Goal: Information Seeking & Learning: Learn about a topic

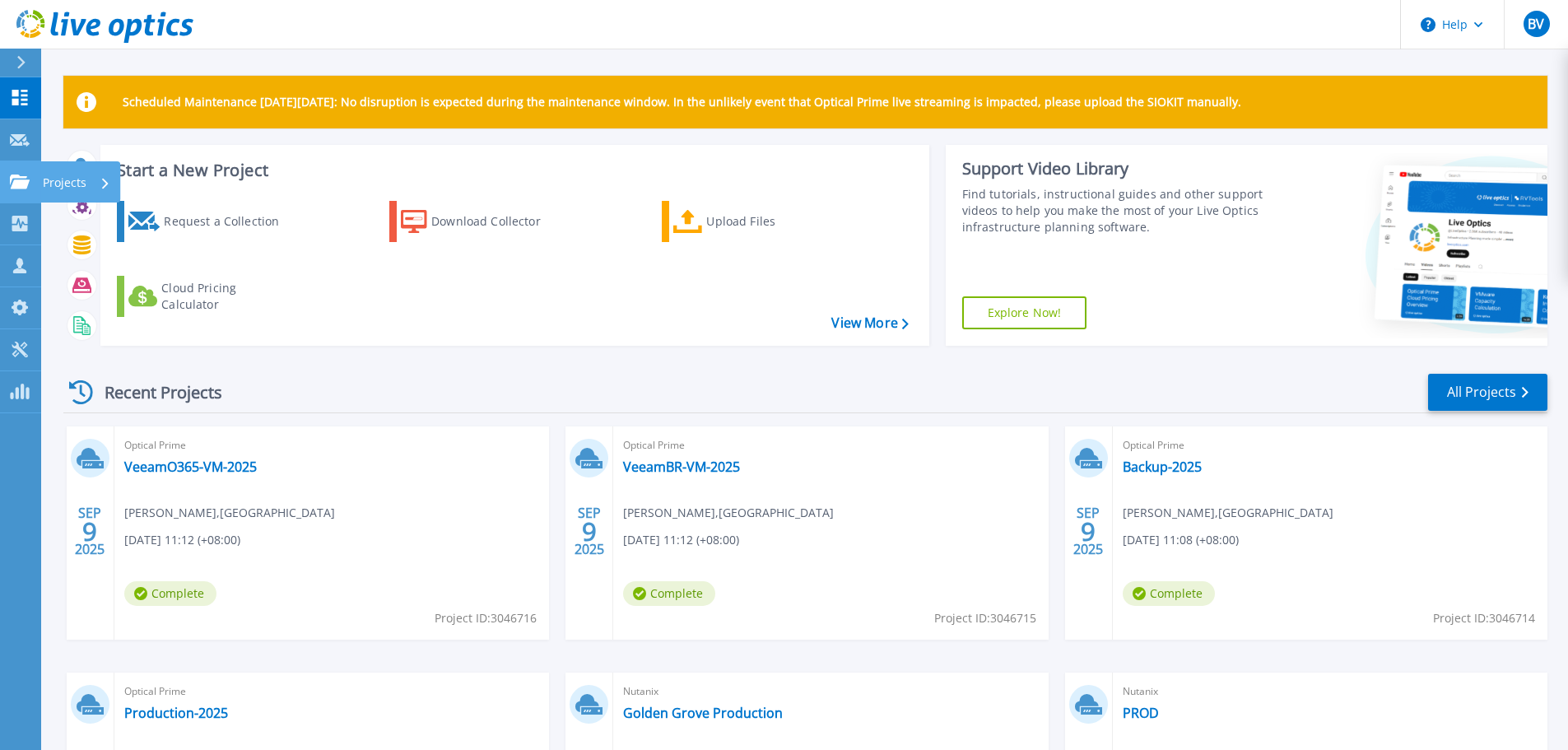
click at [48, 182] on p "Projects" at bounding box center [64, 183] width 44 height 43
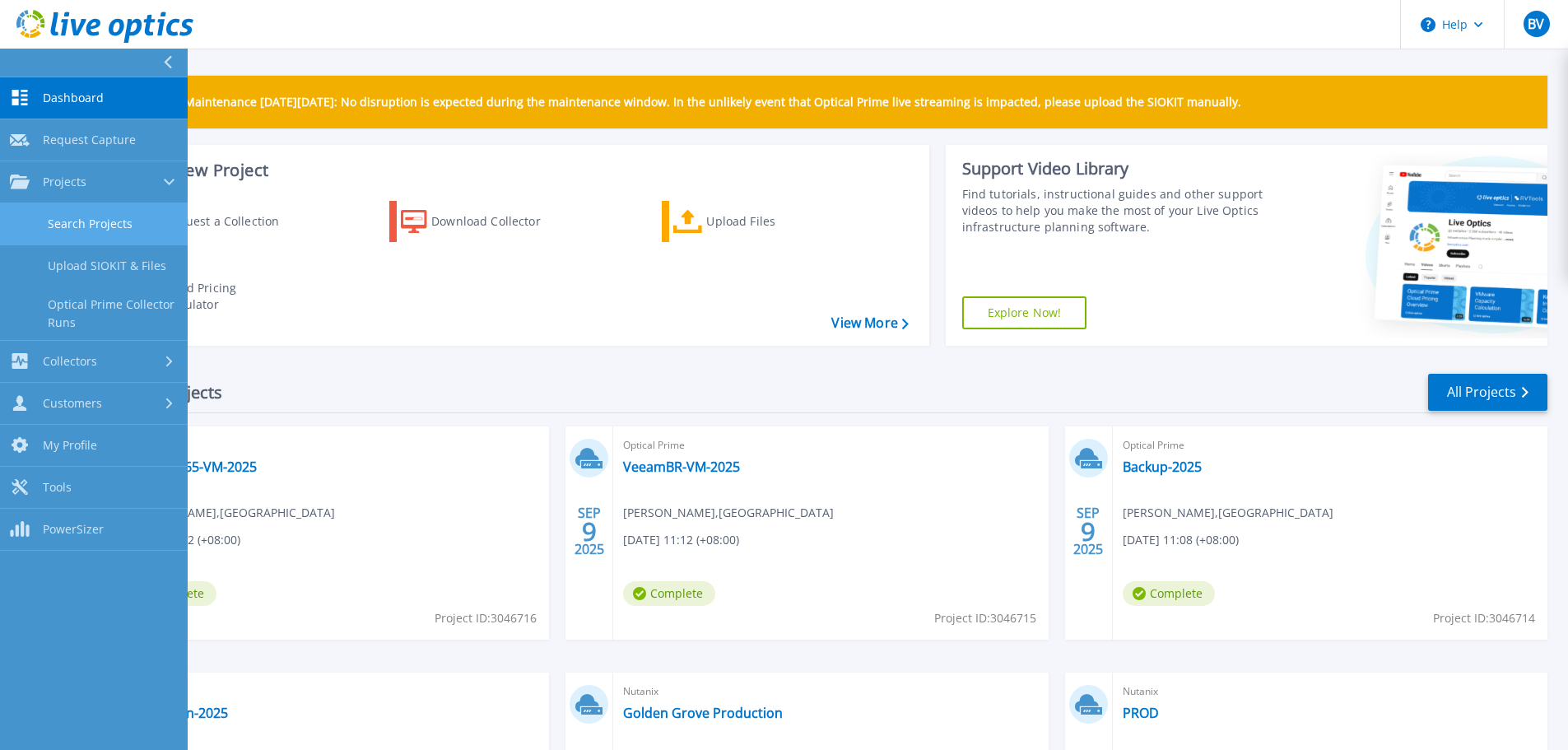
click at [134, 233] on link "Search Projects" at bounding box center [94, 224] width 188 height 42
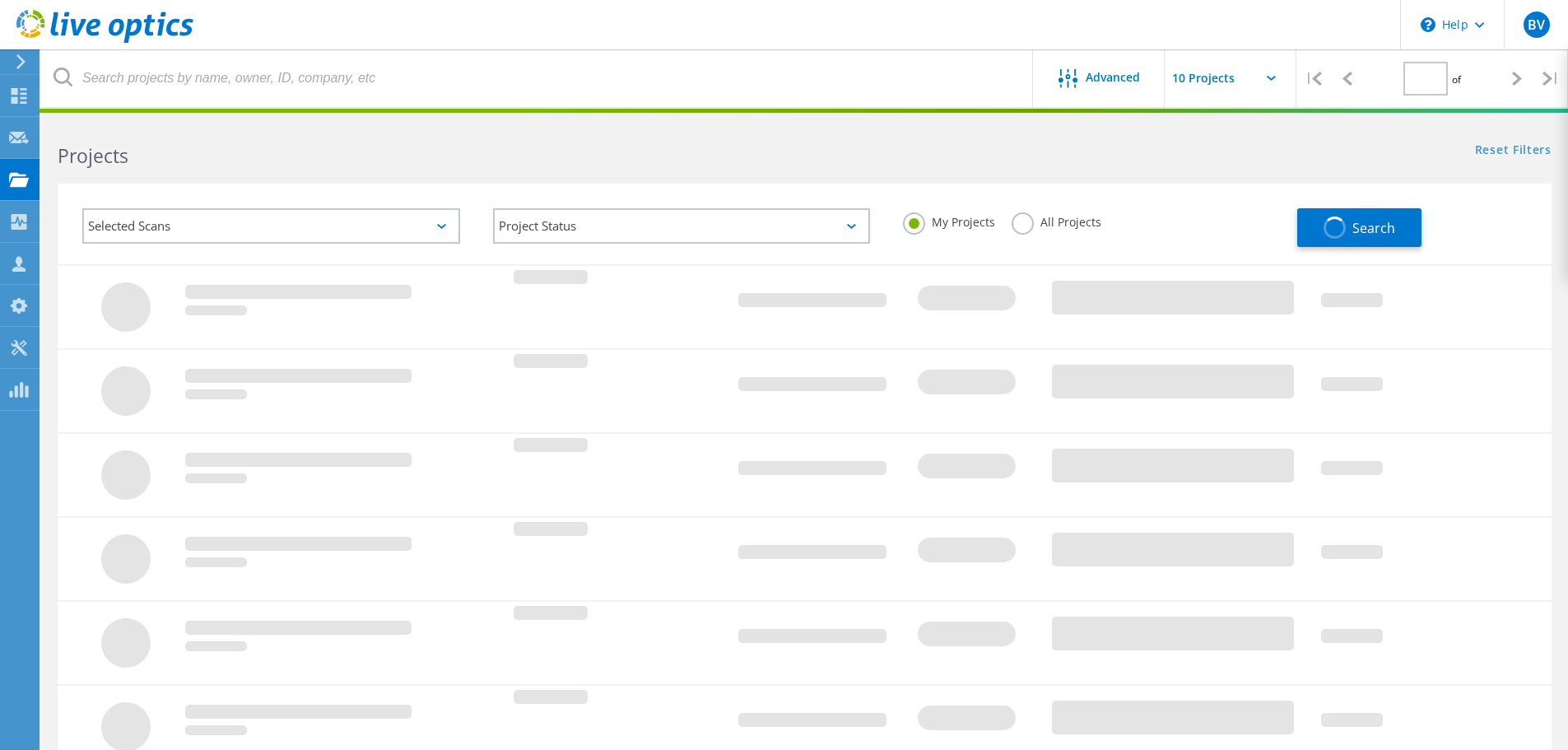
type input "1"
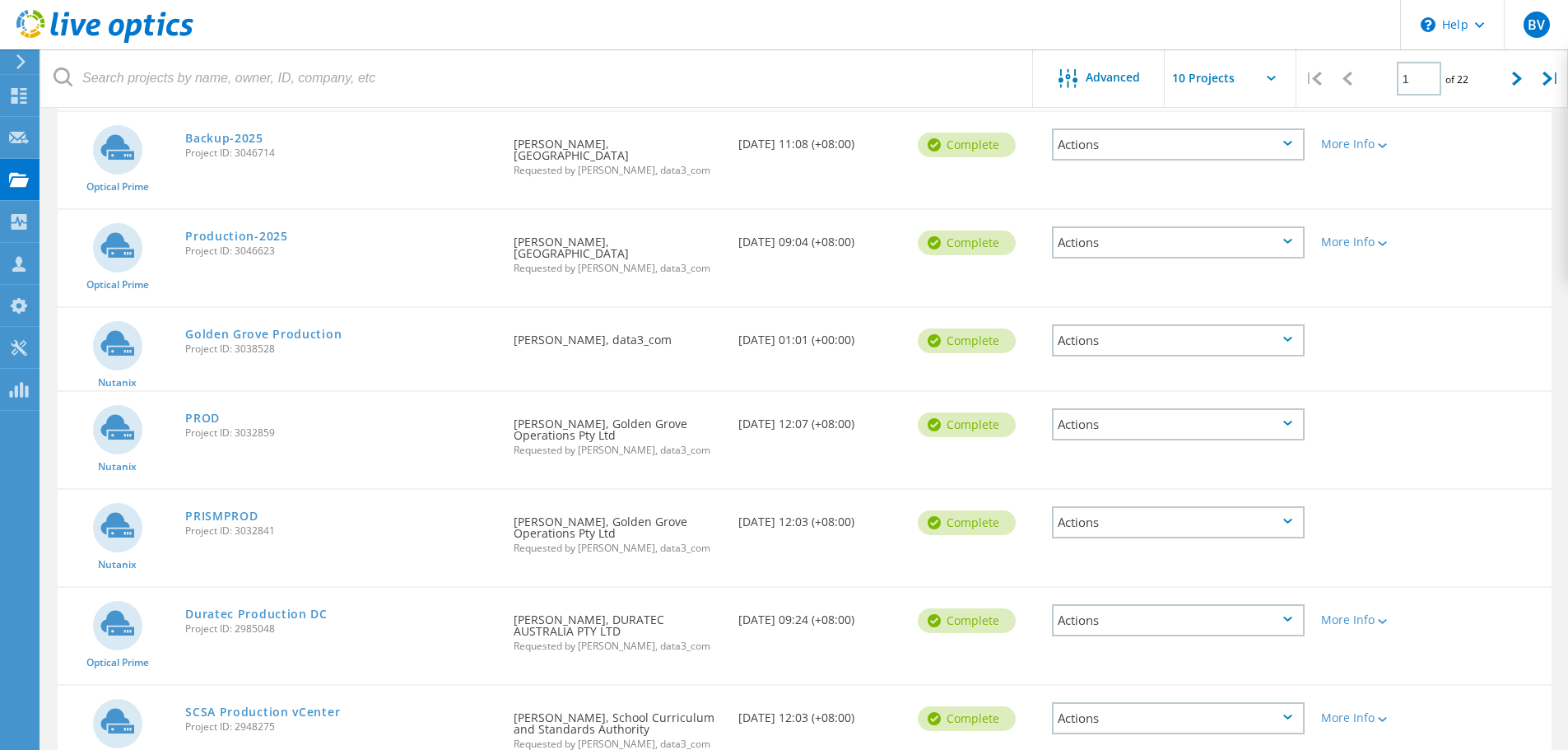
scroll to position [412, 0]
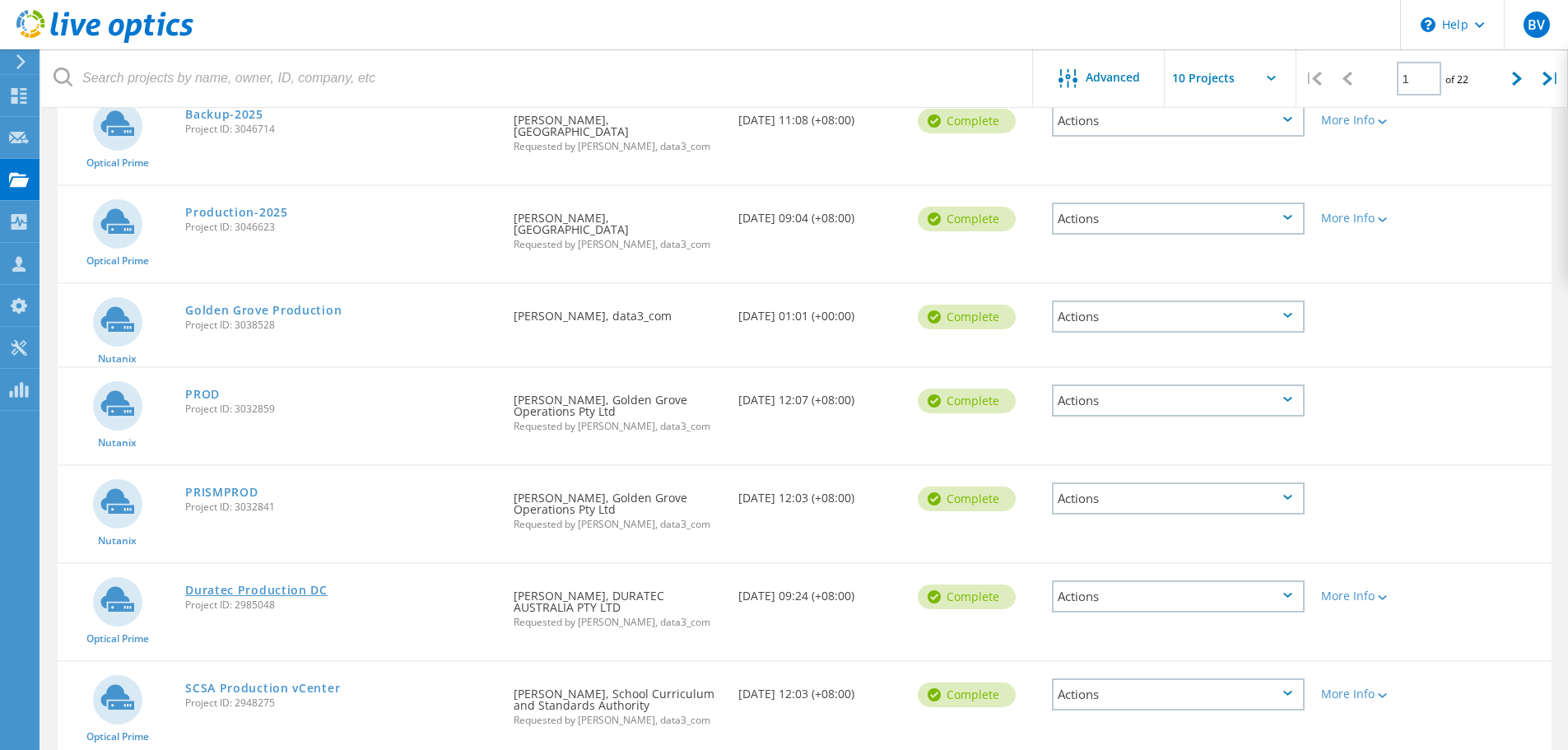
click at [272, 587] on link "Duratec Production DC" at bounding box center [257, 590] width 143 height 12
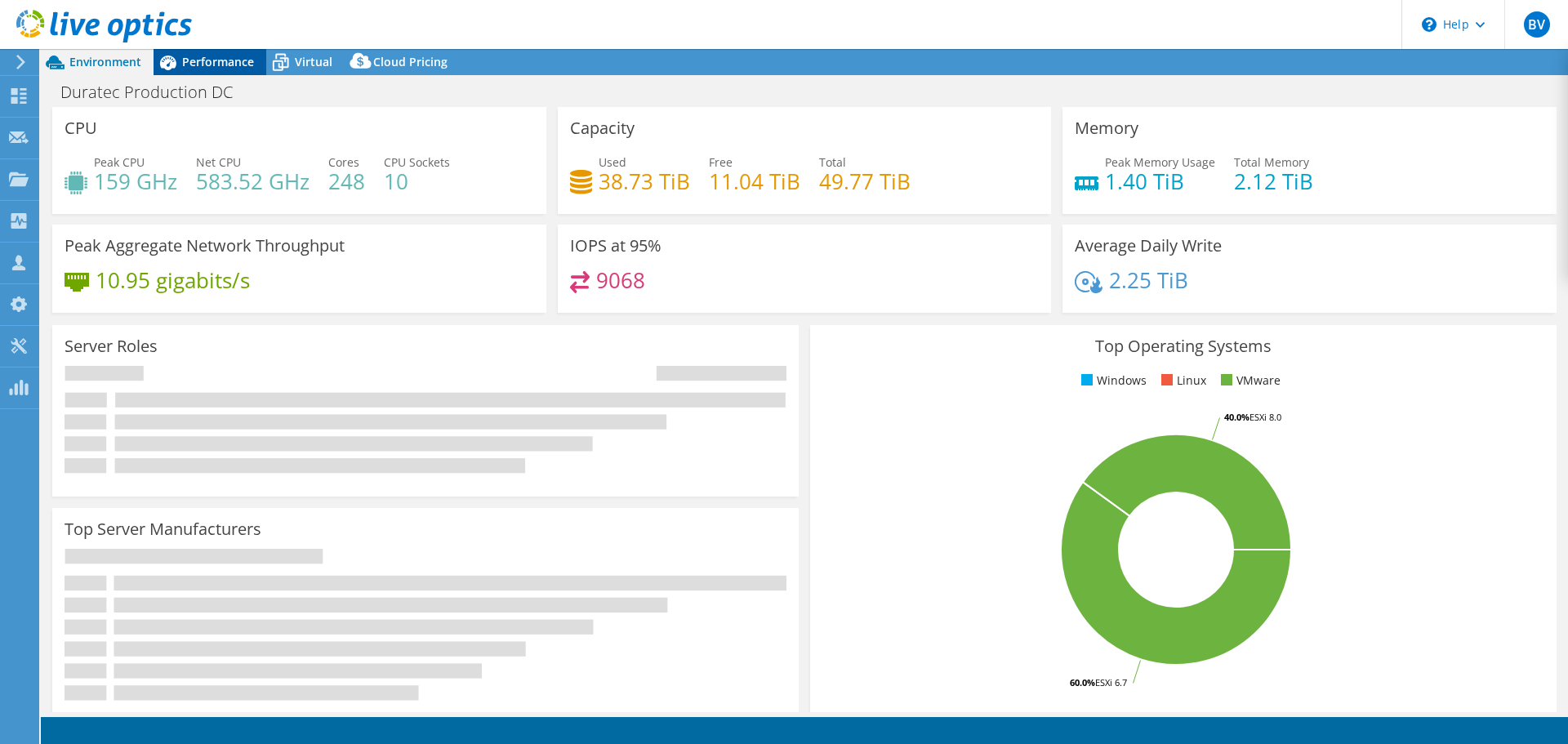
click at [226, 60] on span "Performance" at bounding box center [218, 62] width 72 height 16
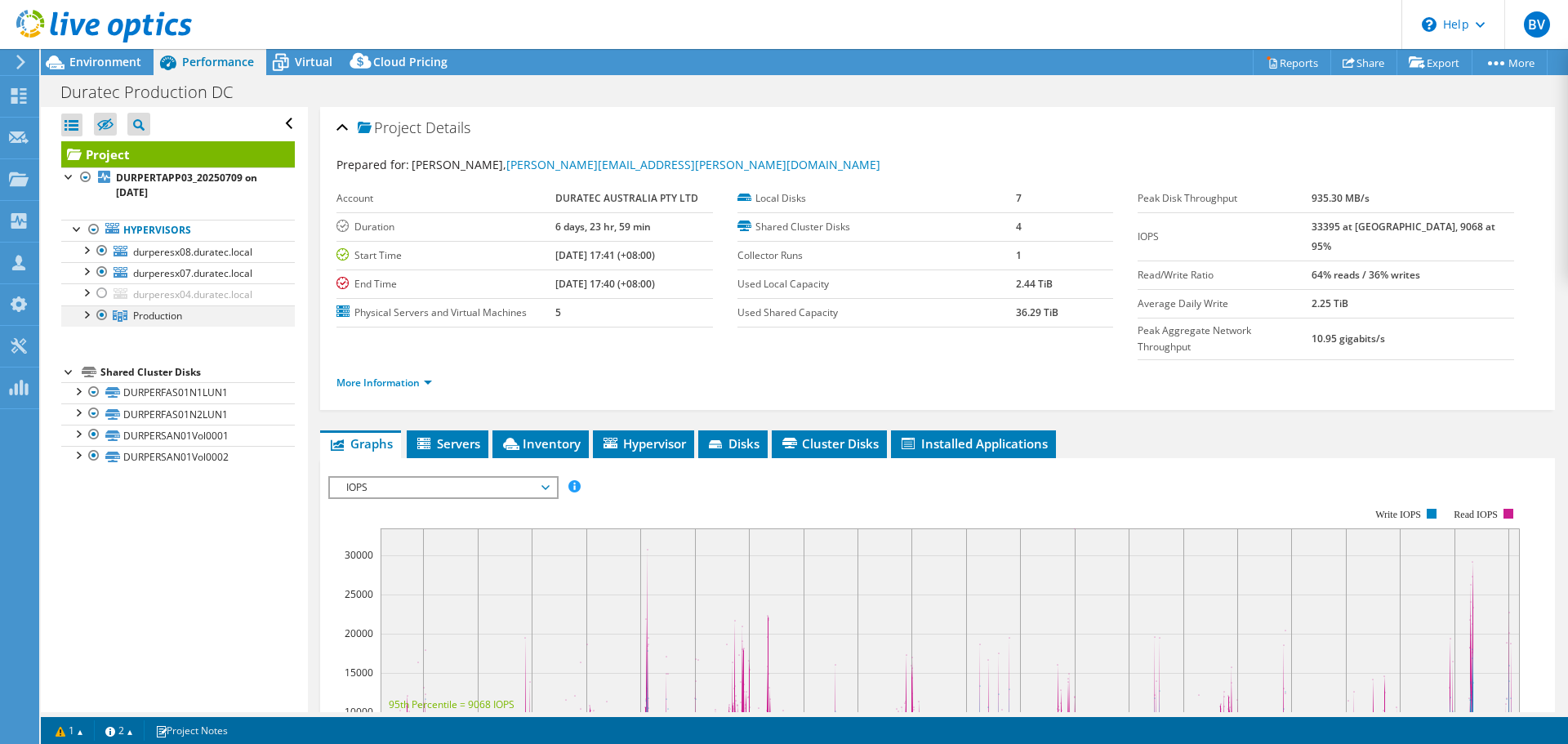
click at [85, 317] on div at bounding box center [86, 313] width 16 height 16
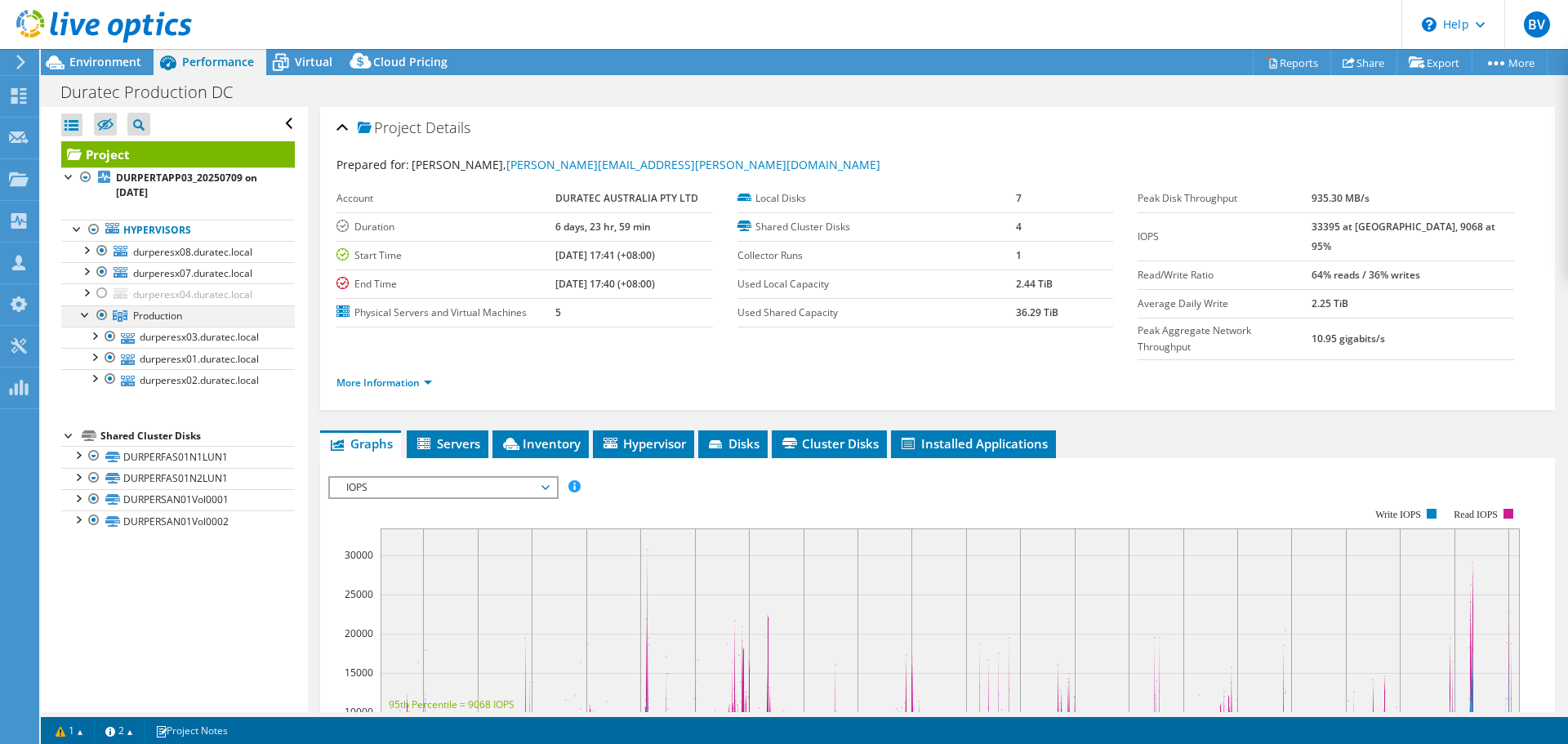
click at [85, 317] on div at bounding box center [86, 313] width 16 height 16
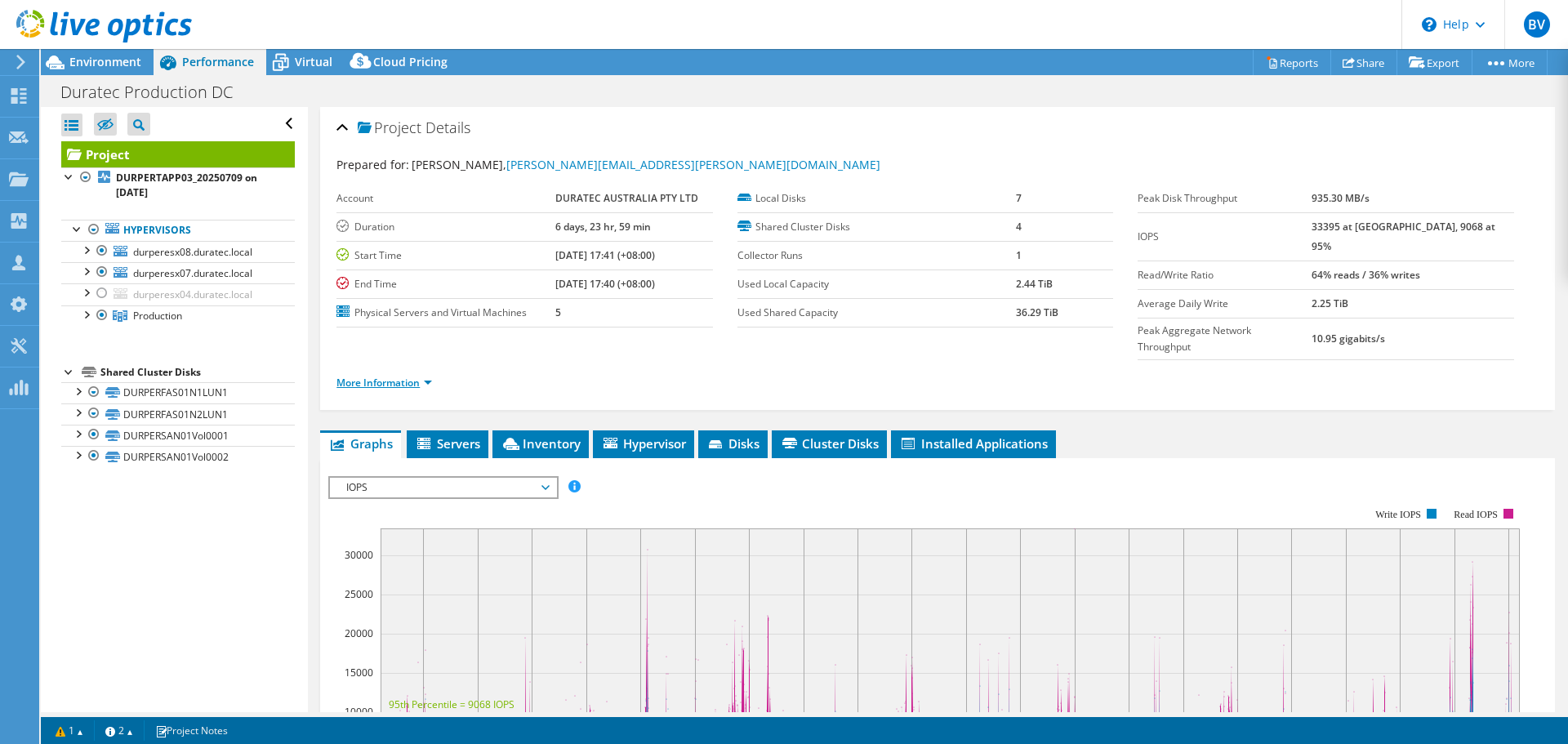
click at [399, 376] on link "More Information" at bounding box center [384, 383] width 96 height 14
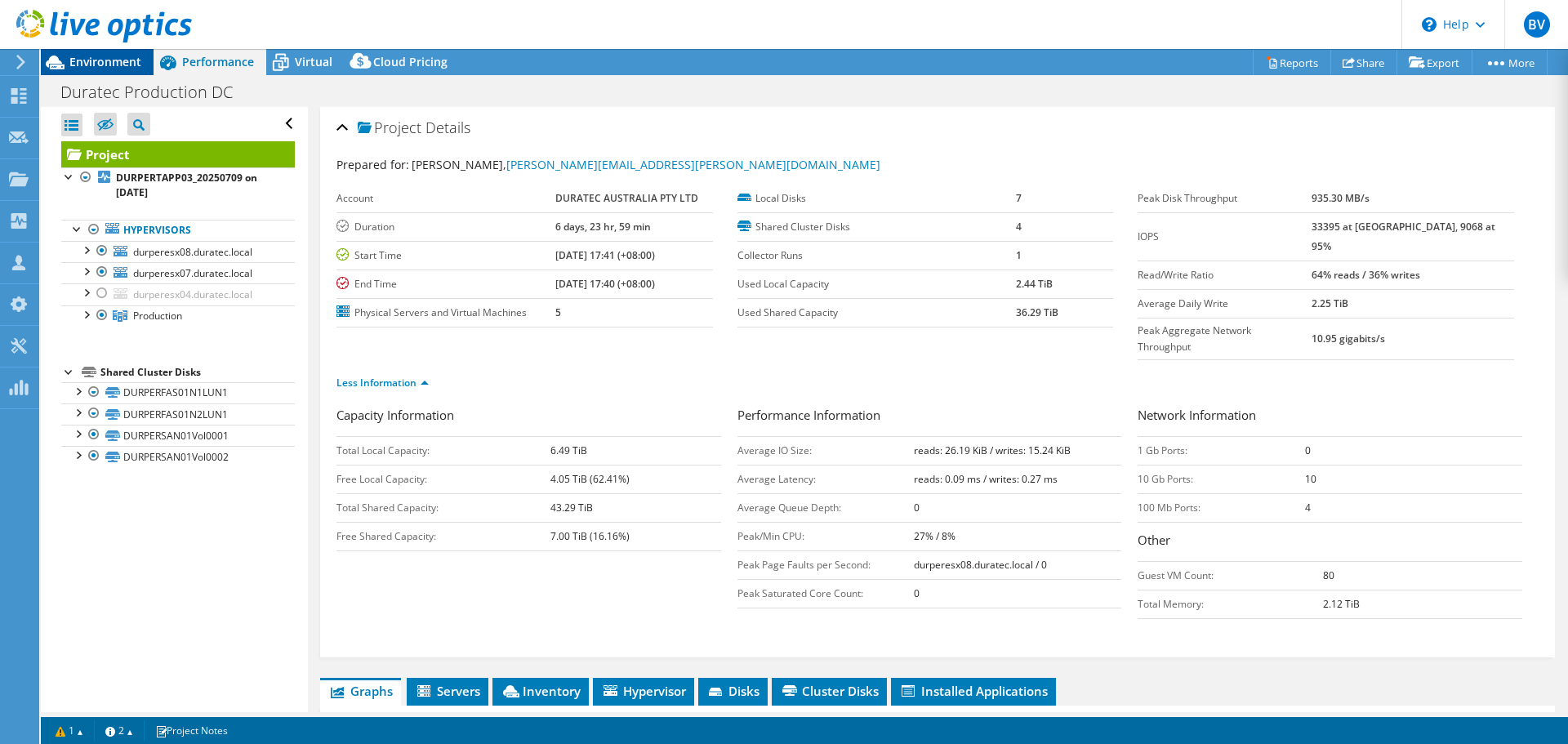
click at [124, 64] on span "Environment" at bounding box center [104, 62] width 72 height 16
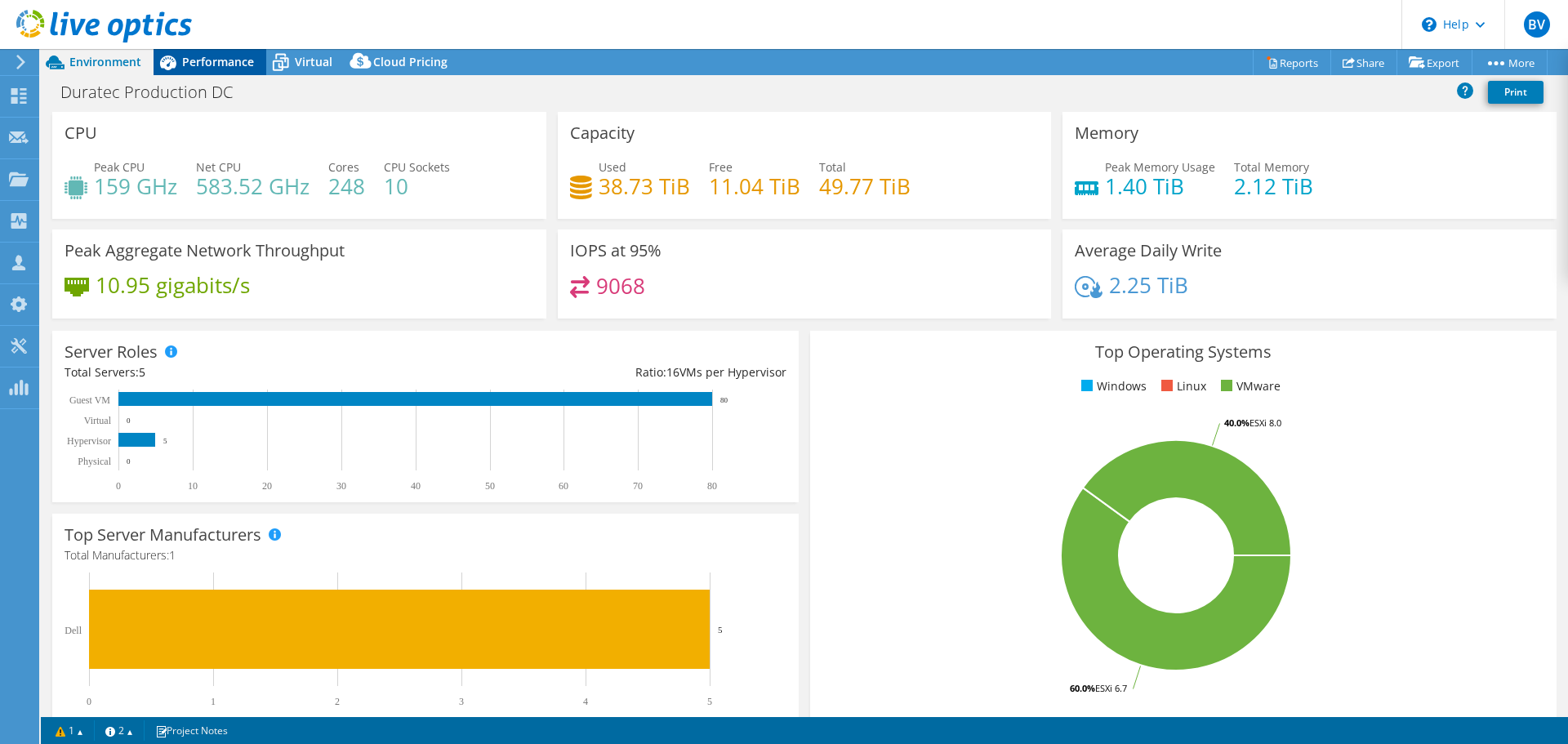
click at [218, 61] on span "Performance" at bounding box center [218, 62] width 72 height 16
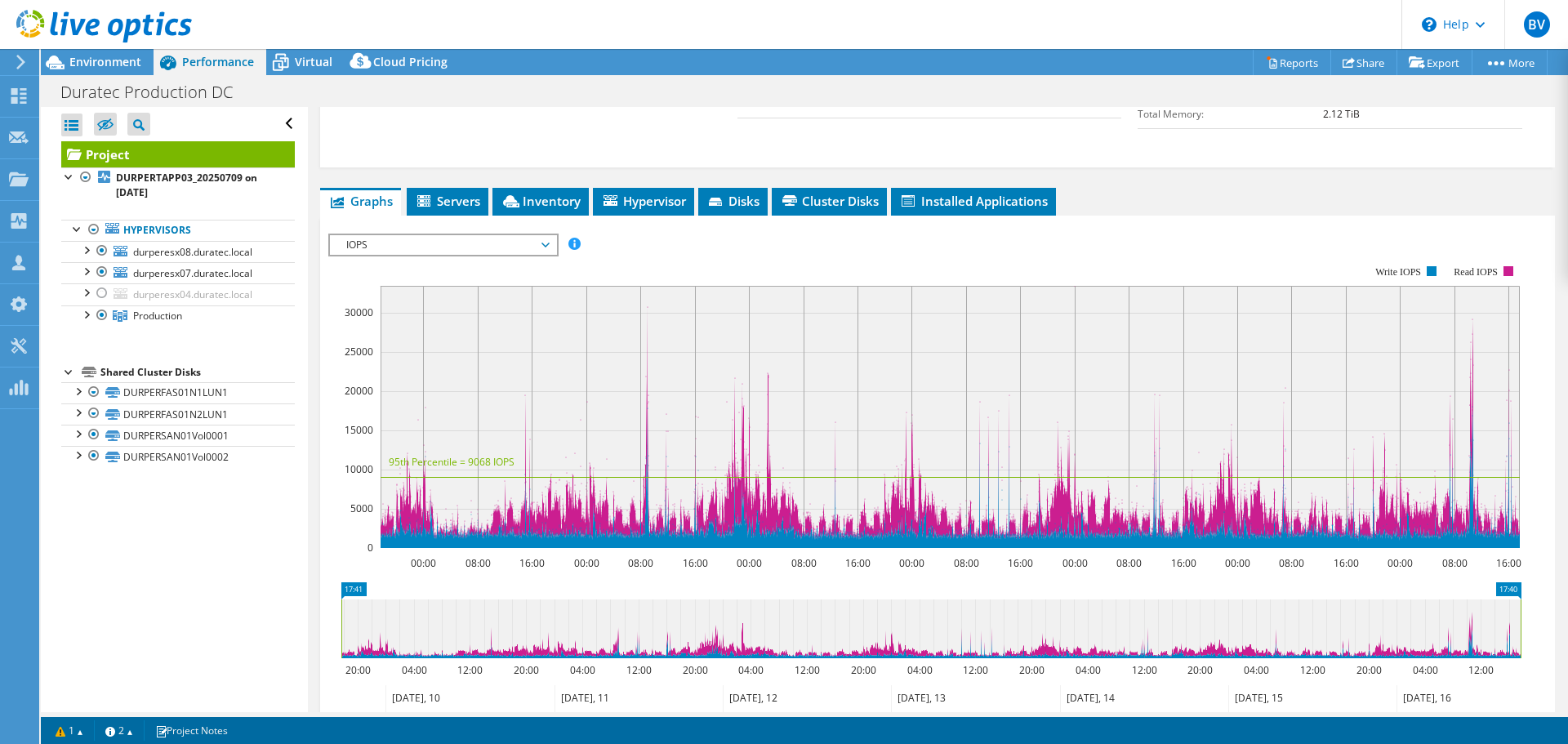
scroll to position [409, 0]
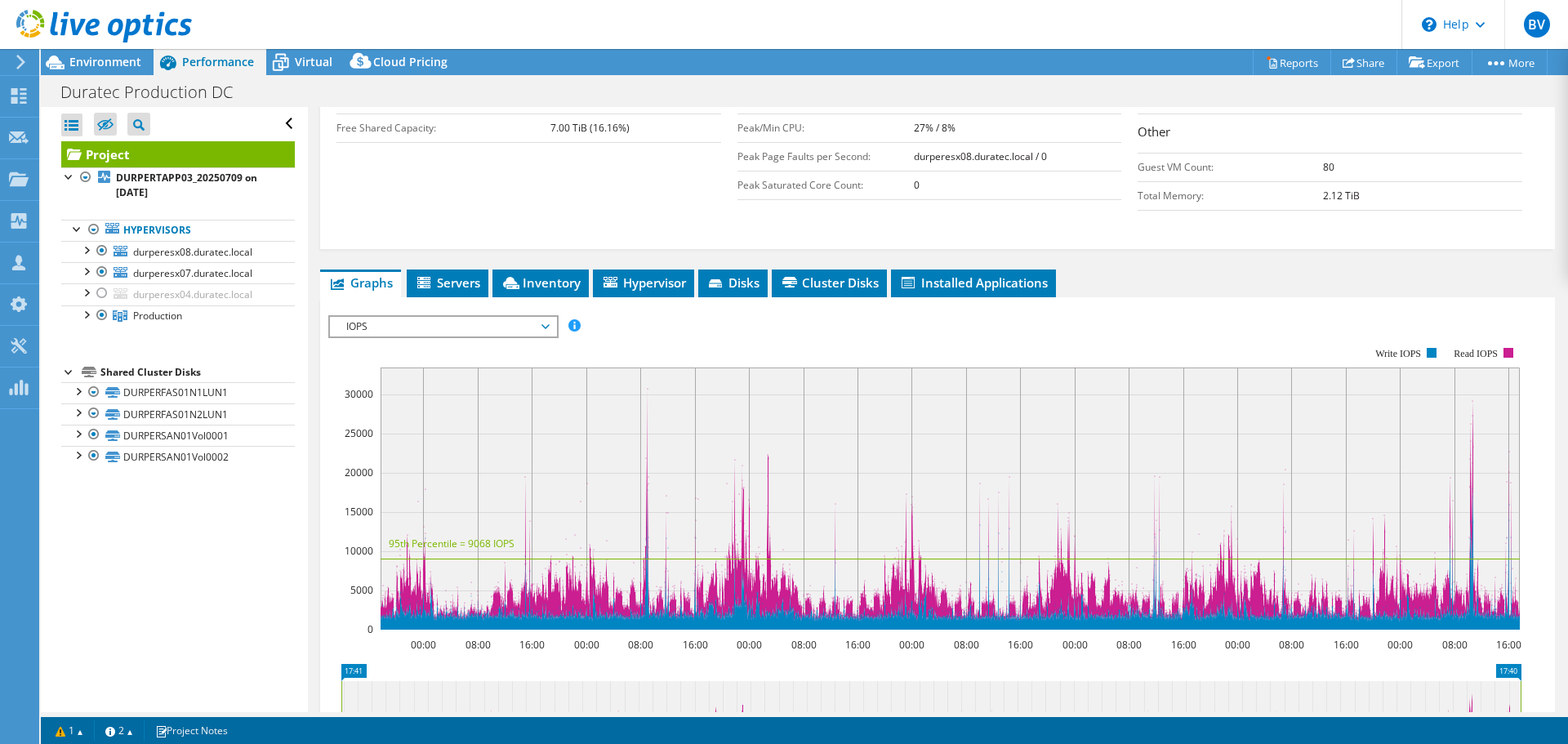
click at [535, 317] on span "IOPS" at bounding box center [442, 326] width 210 height 19
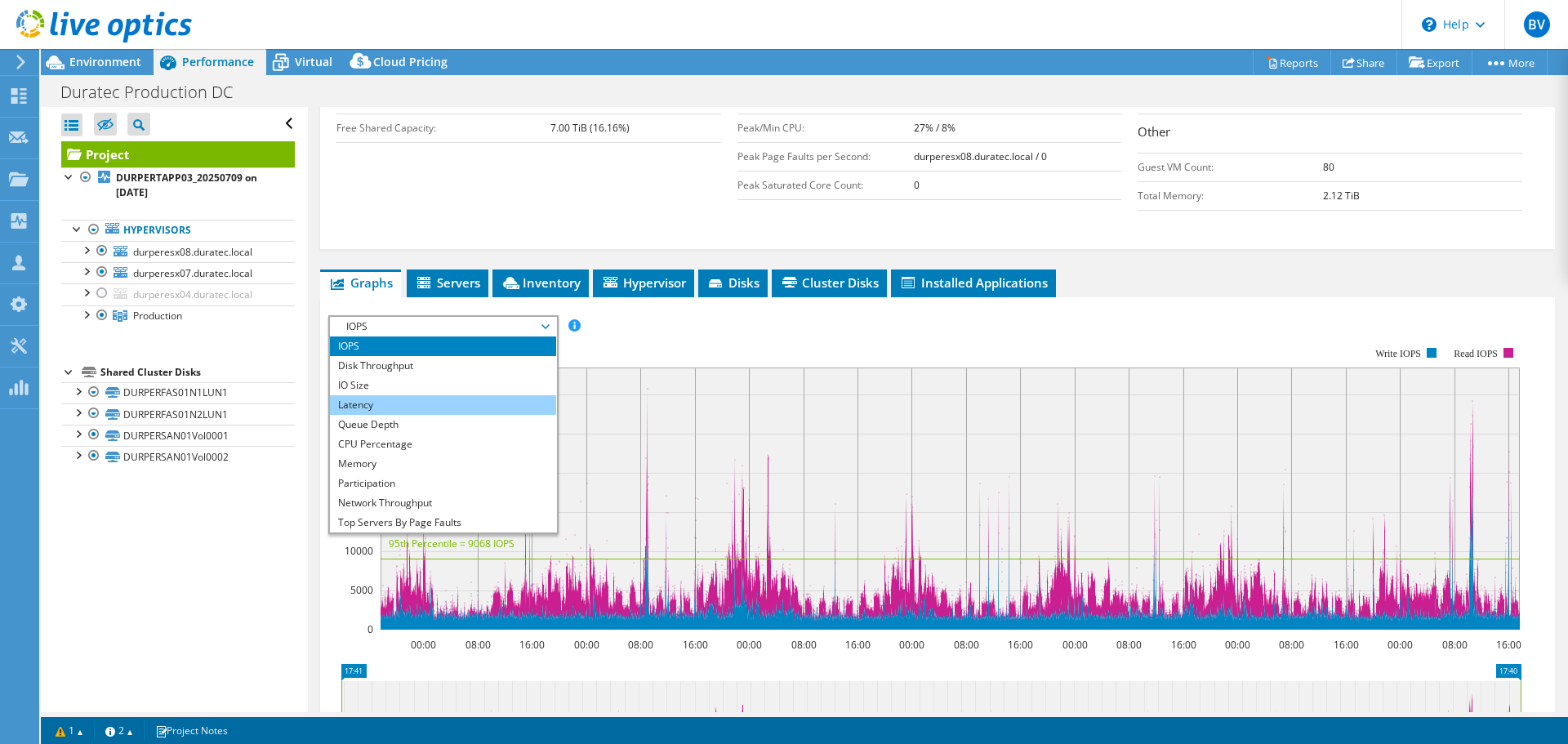
click at [379, 395] on li "Latency" at bounding box center [443, 405] width 226 height 19
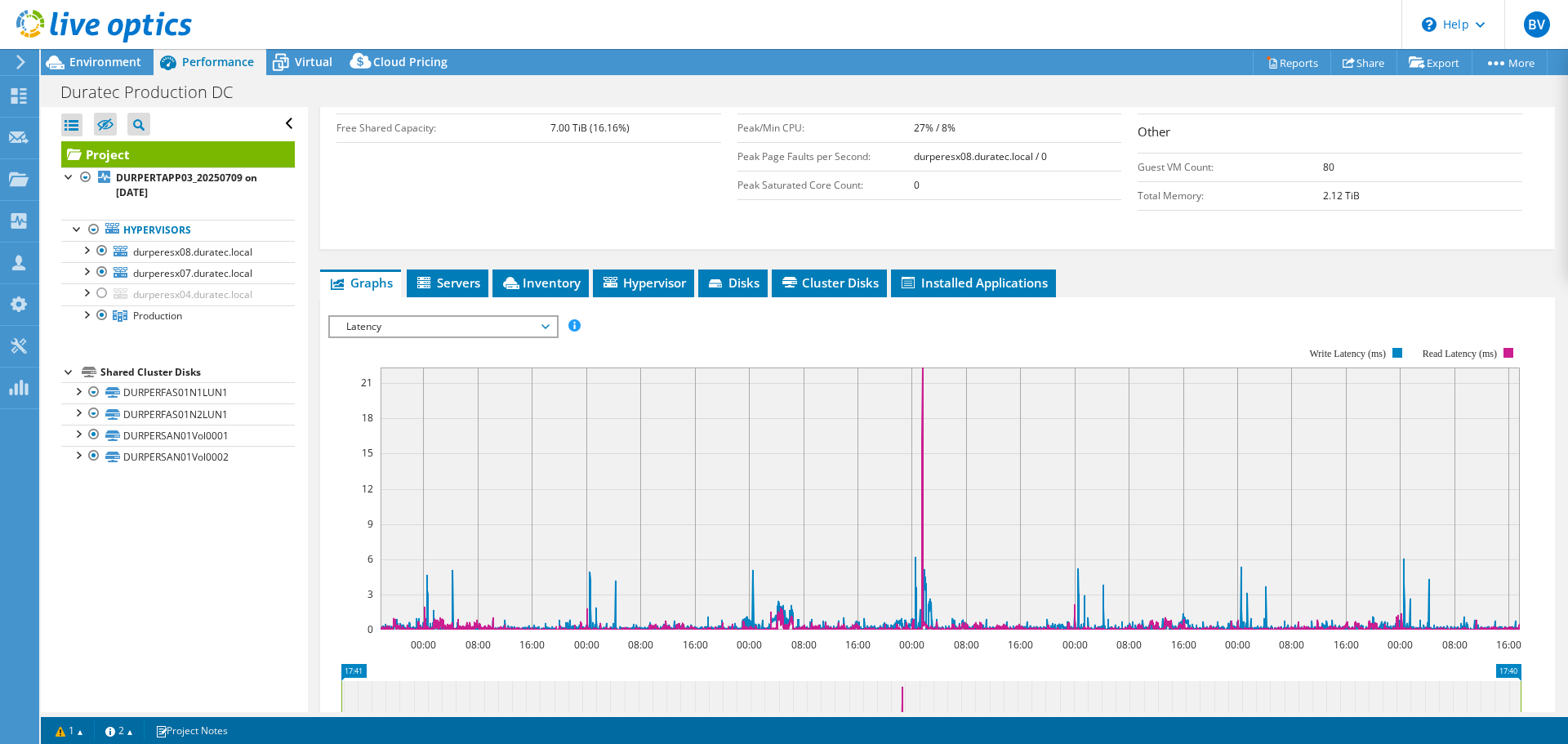
click at [470, 317] on span "Latency" at bounding box center [442, 326] width 210 height 19
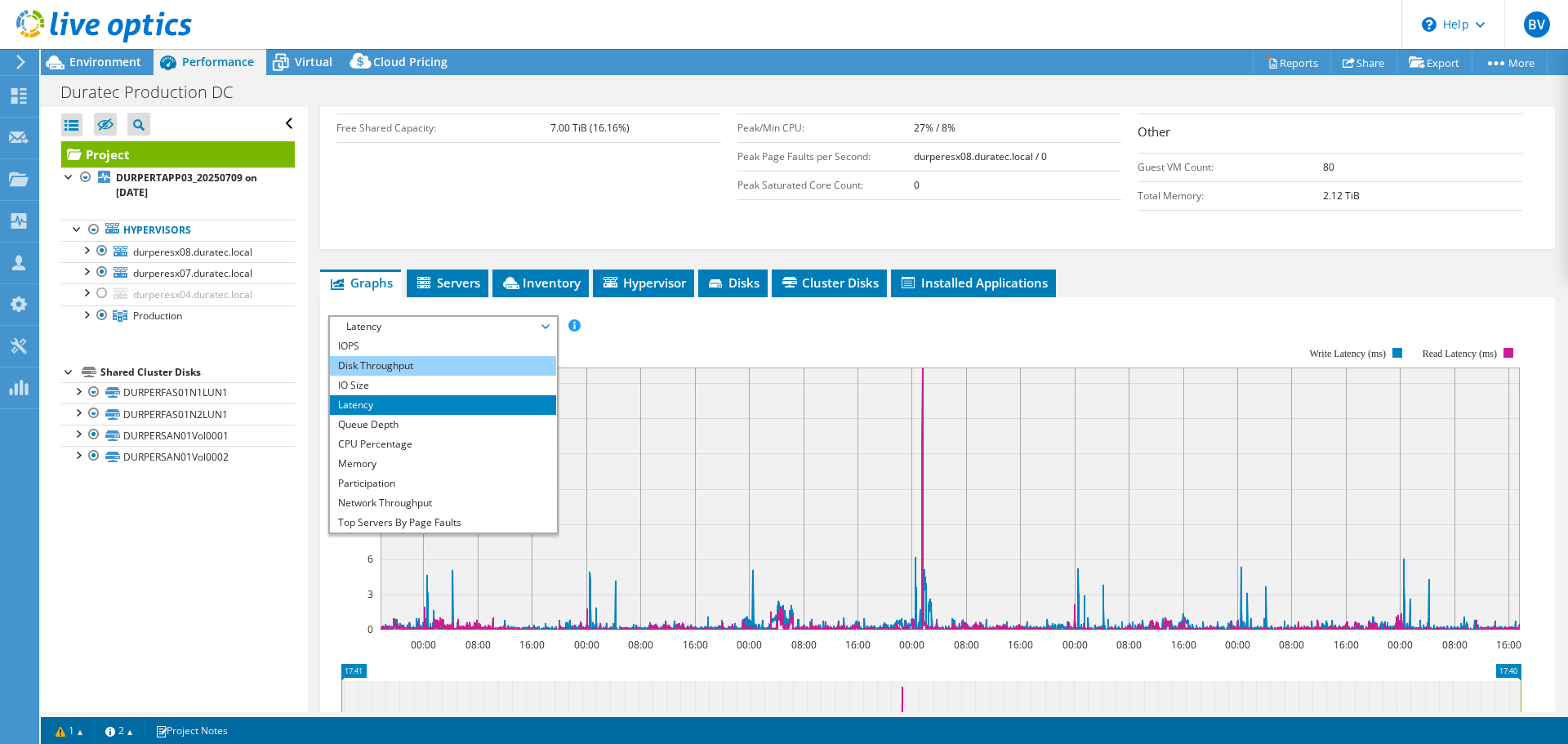
click at [399, 357] on li "Disk Throughput" at bounding box center [443, 366] width 226 height 19
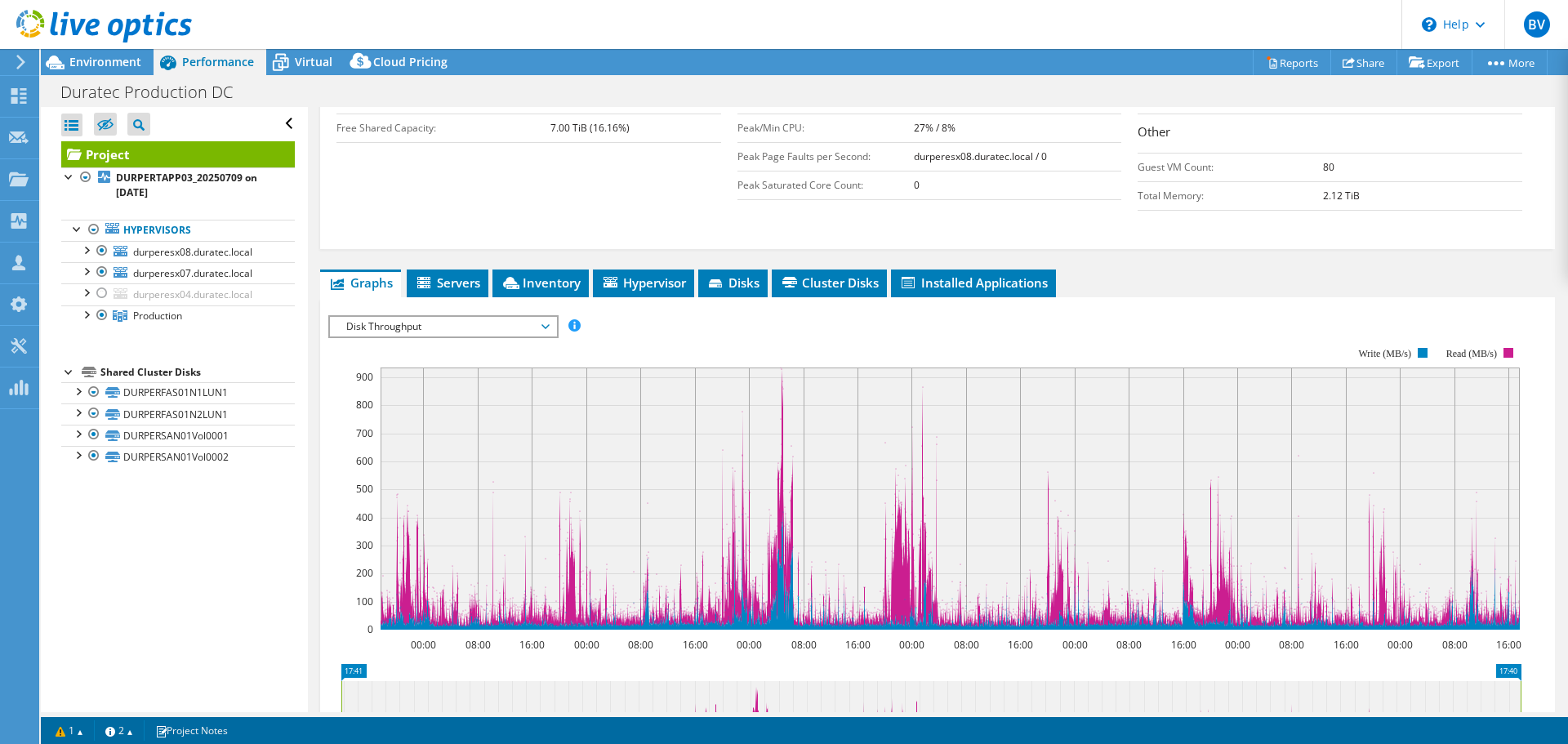
click at [1527, 398] on icon "00:00 08:00 16:00 00:00 08:00 16:00 00:00 08:00 16:00 00:00 08:00 16:00 00:00 0…" at bounding box center [930, 487] width 1205 height 326
drag, startPoint x: 849, startPoint y: 523, endPoint x: 970, endPoint y: 535, distance: 121.6
click at [970, 535] on rect at bounding box center [950, 498] width 1139 height 262
drag, startPoint x: 861, startPoint y: 517, endPoint x: 978, endPoint y: 518, distance: 117.0
click at [920, 517] on icon "00:00 08:00 16:00 00:00 08:00 16:00 00:00 08:00 16:00 00:00 08:00 16:00 00:00 0…" at bounding box center [930, 487] width 1205 height 326
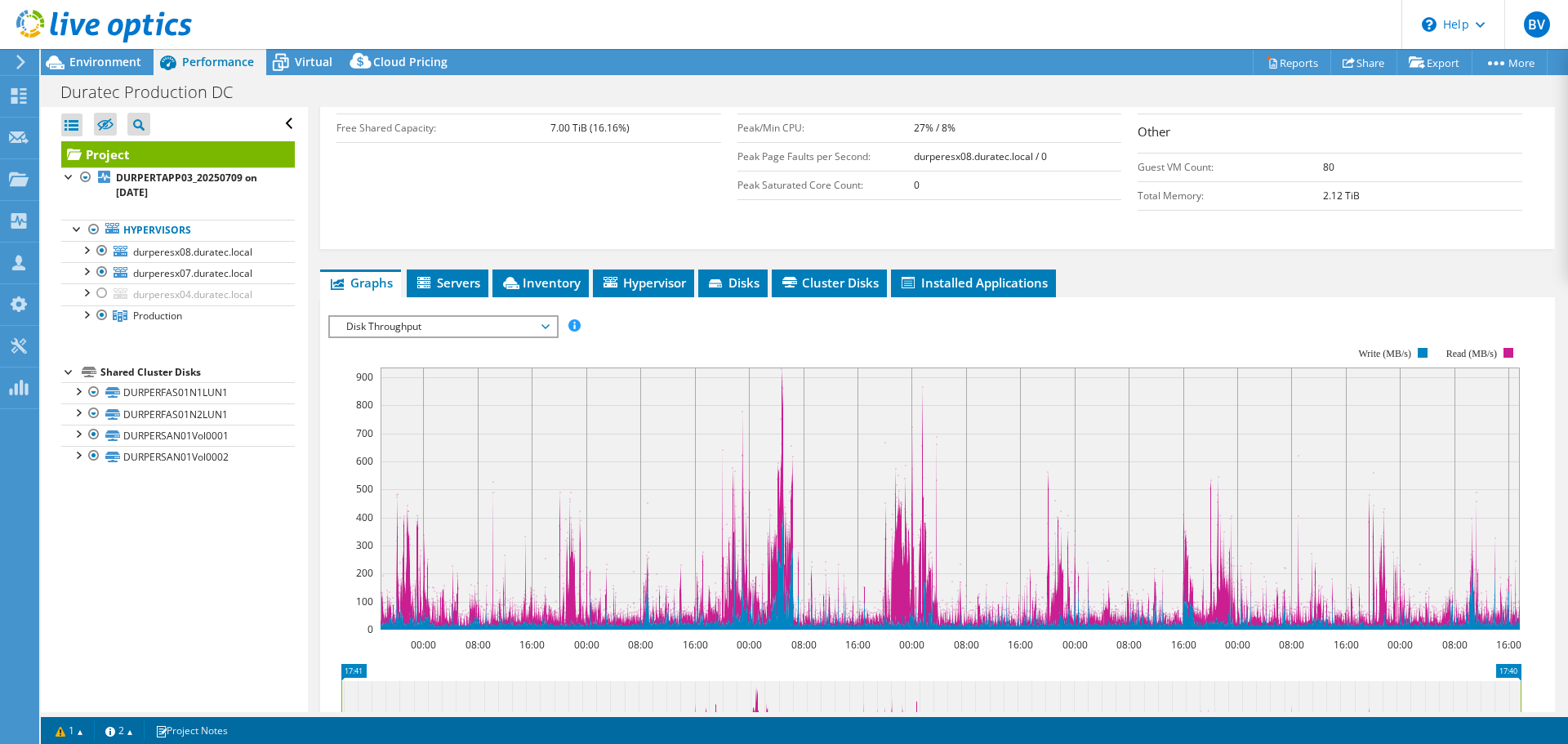
drag, startPoint x: 1520, startPoint y: 412, endPoint x: 1419, endPoint y: 422, distance: 101.5
click at [1420, 420] on icon "00:00 08:00 16:00 00:00 08:00 16:00 00:00 08:00 16:00 00:00 08:00 16:00 00:00 0…" at bounding box center [930, 487] width 1205 height 326
drag, startPoint x: 1373, startPoint y: 434, endPoint x: 1258, endPoint y: 437, distance: 115.0
click at [1264, 436] on rect at bounding box center [950, 498] width 1139 height 262
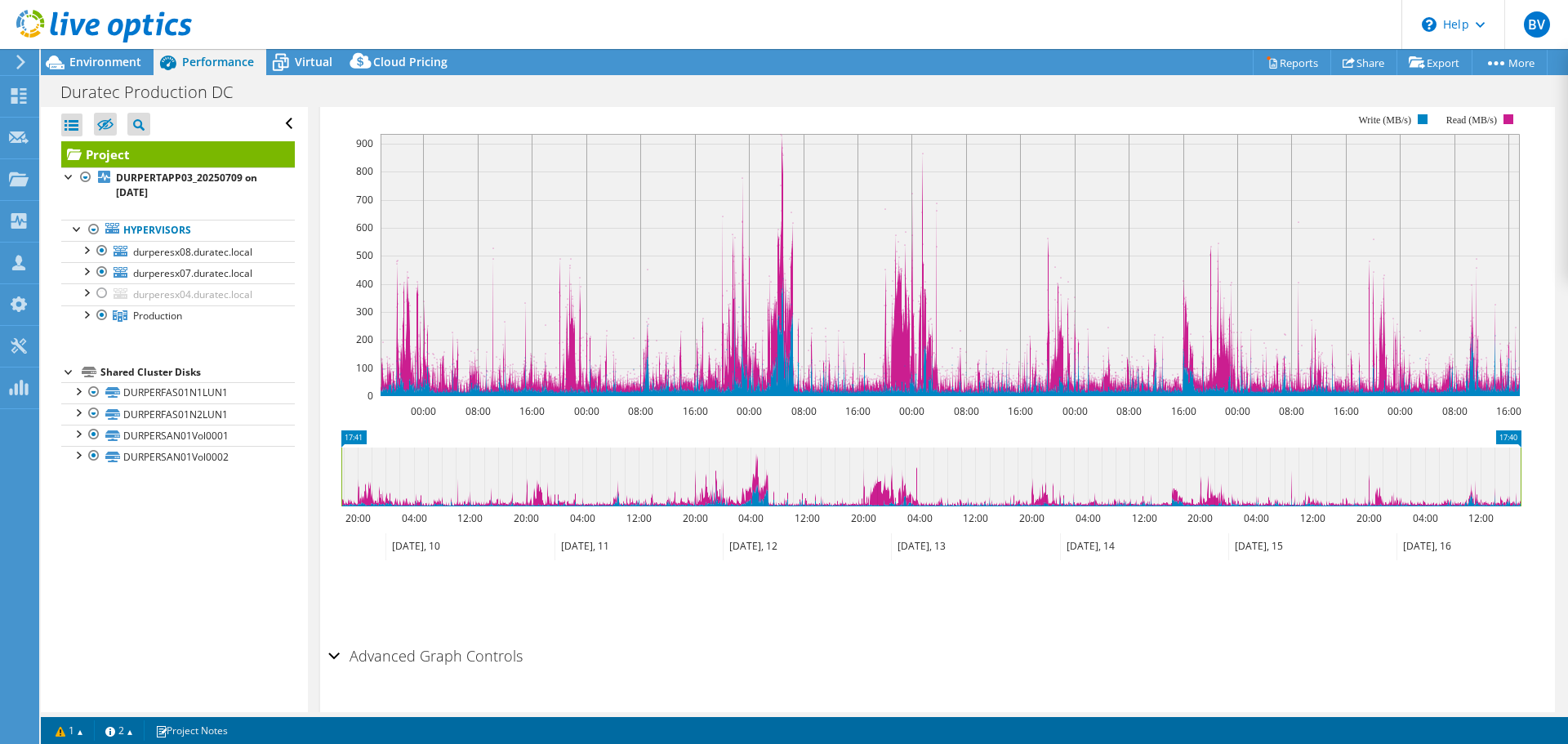
scroll to position [649, 0]
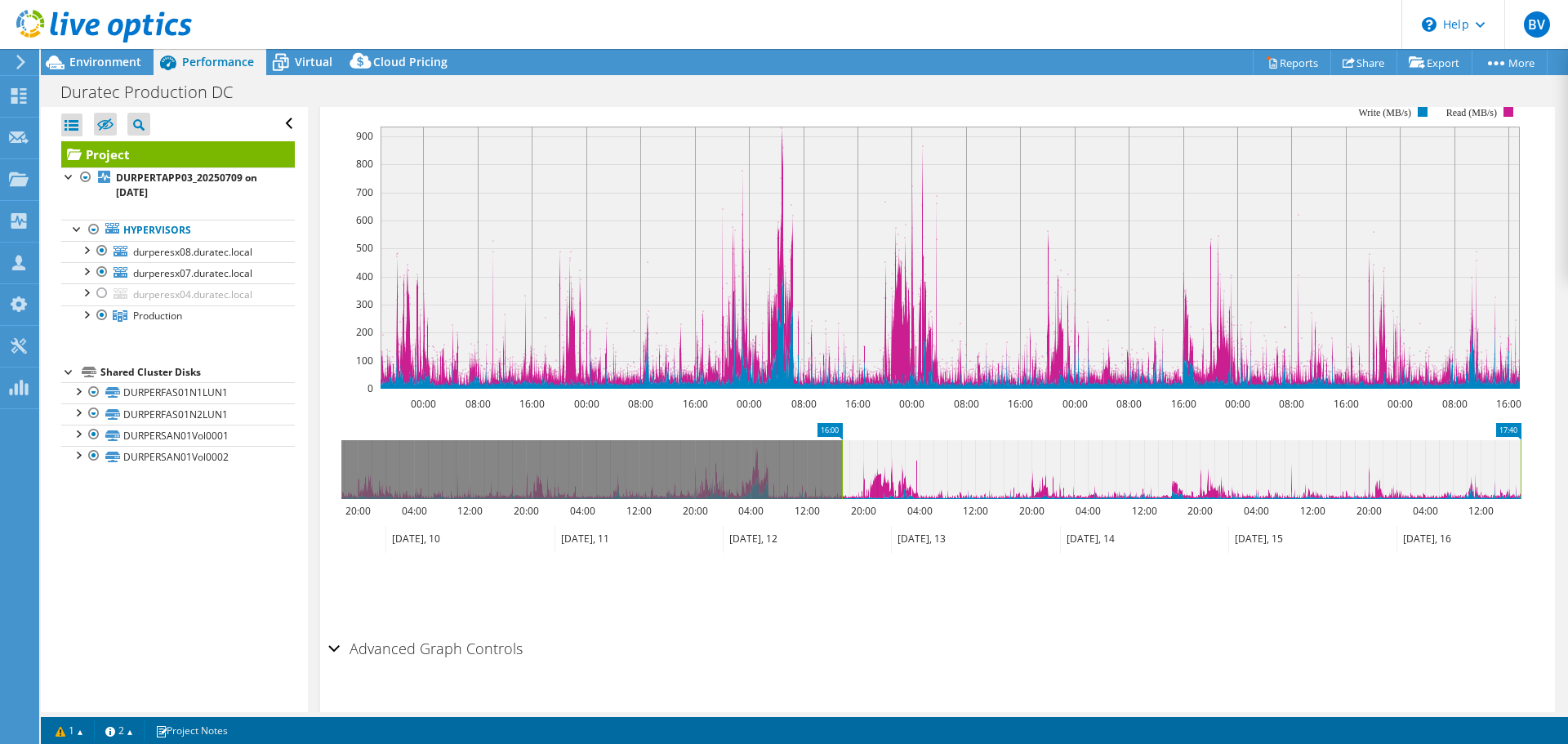
drag, startPoint x: 341, startPoint y: 440, endPoint x: 842, endPoint y: 454, distance: 501.2
click at [842, 454] on rect at bounding box center [841, 470] width 6 height 58
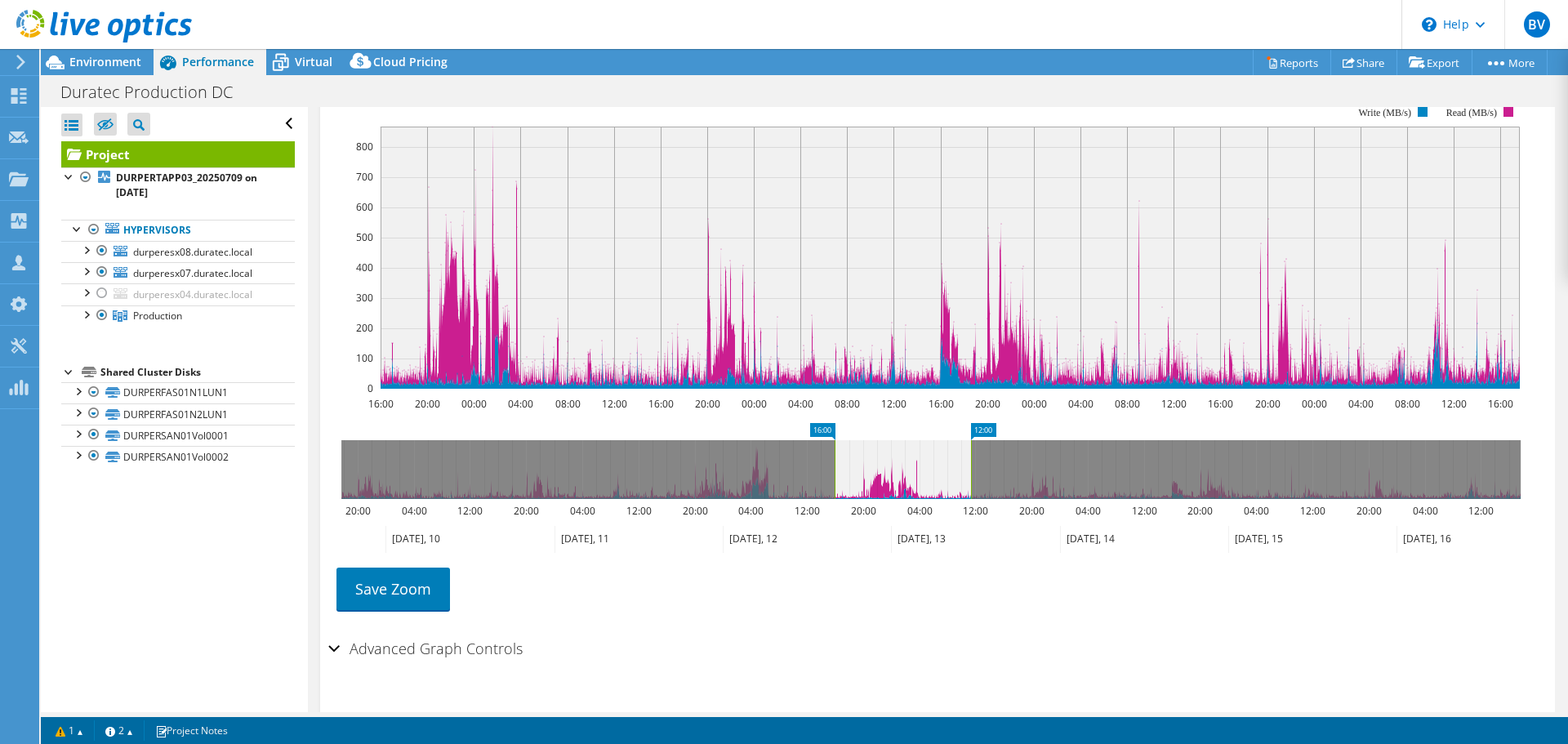
drag, startPoint x: 1522, startPoint y: 441, endPoint x: 973, endPoint y: 432, distance: 549.1
click at [973, 441] on rect at bounding box center [970, 470] width 6 height 58
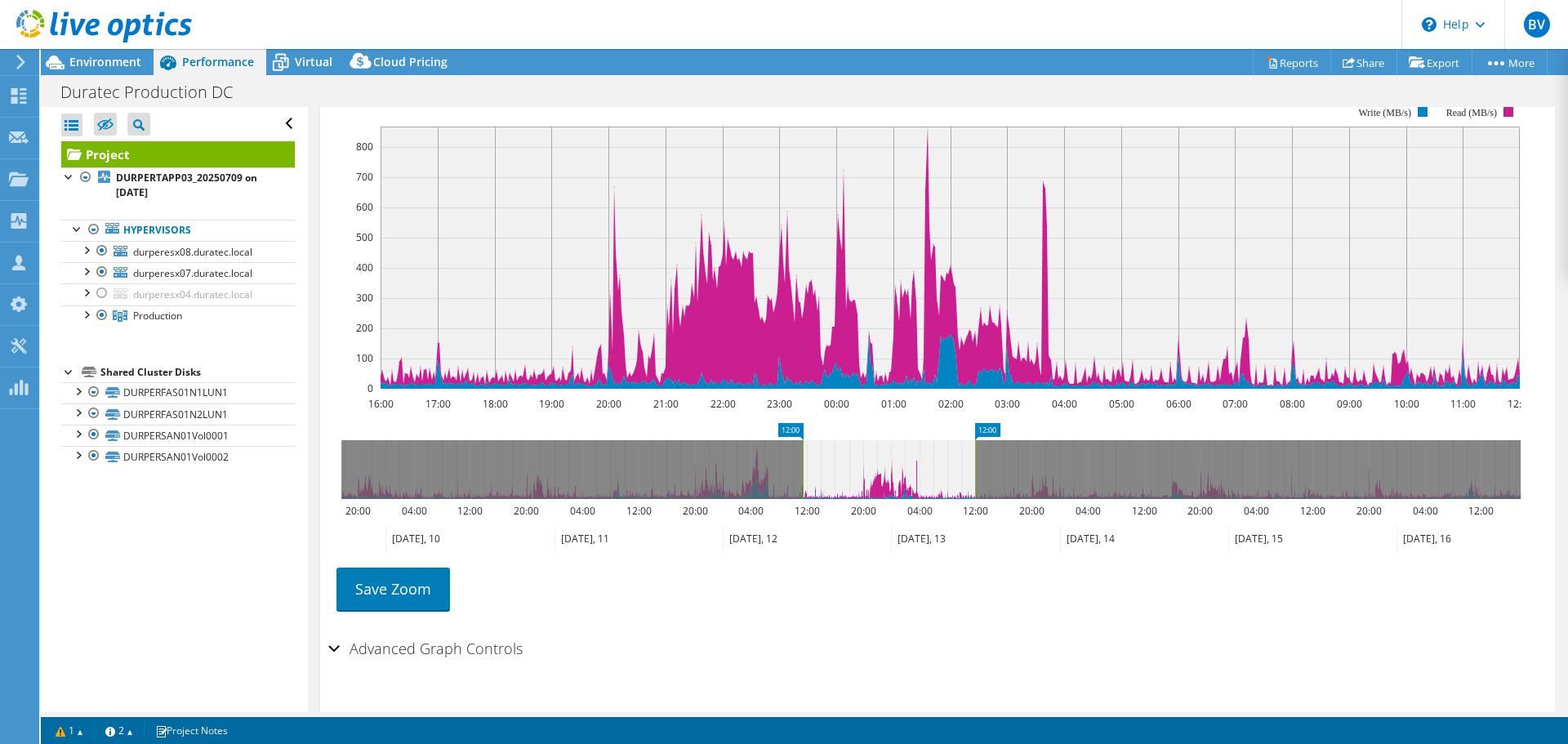
drag, startPoint x: 836, startPoint y: 433, endPoint x: 804, endPoint y: 431, distance: 32.1
click at [804, 441] on rect at bounding box center [802, 470] width 6 height 58
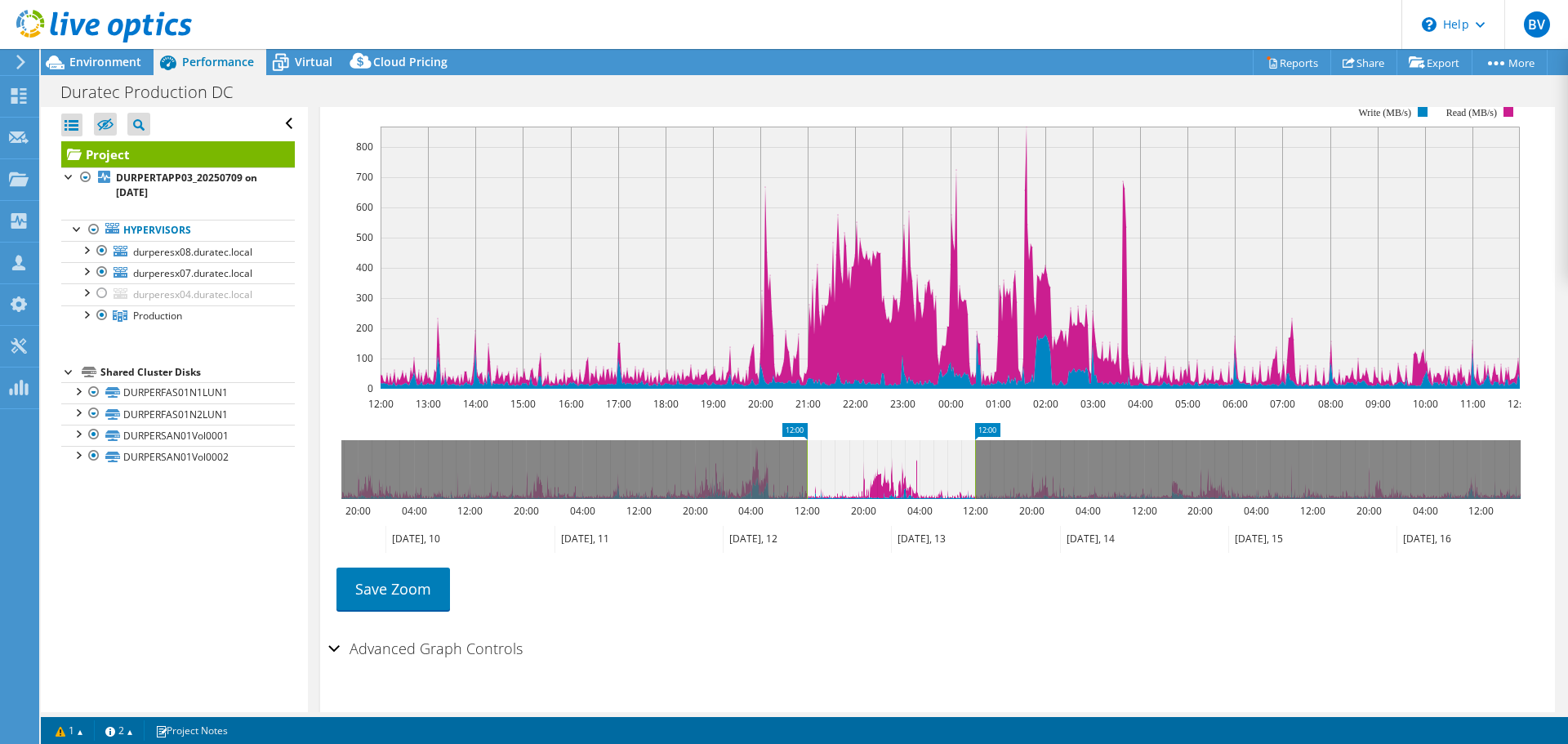
scroll to position [568, 0]
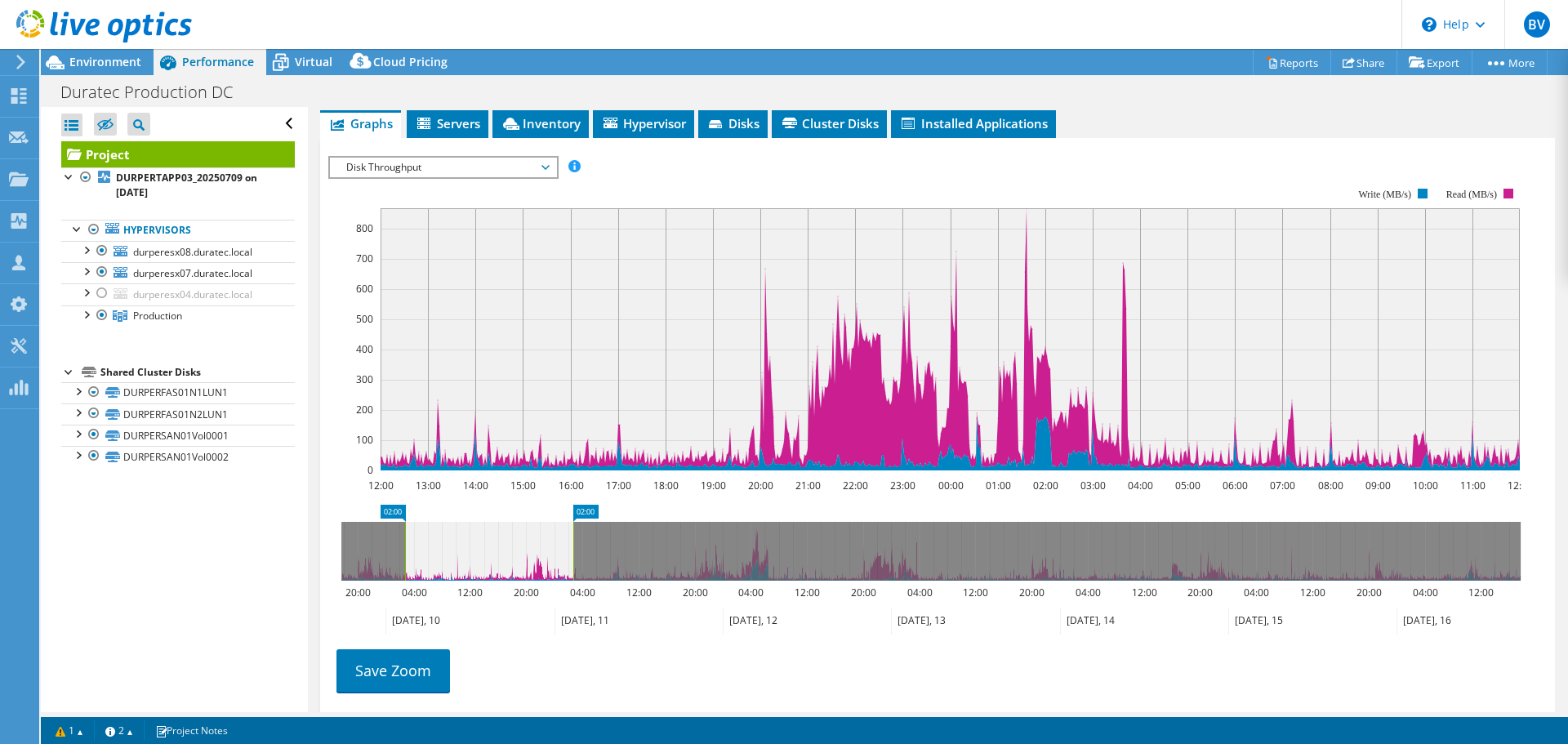
drag, startPoint x: 900, startPoint y: 505, endPoint x: 499, endPoint y: 538, distance: 402.4
click at [499, 538] on icon at bounding box center [489, 551] width 168 height 58
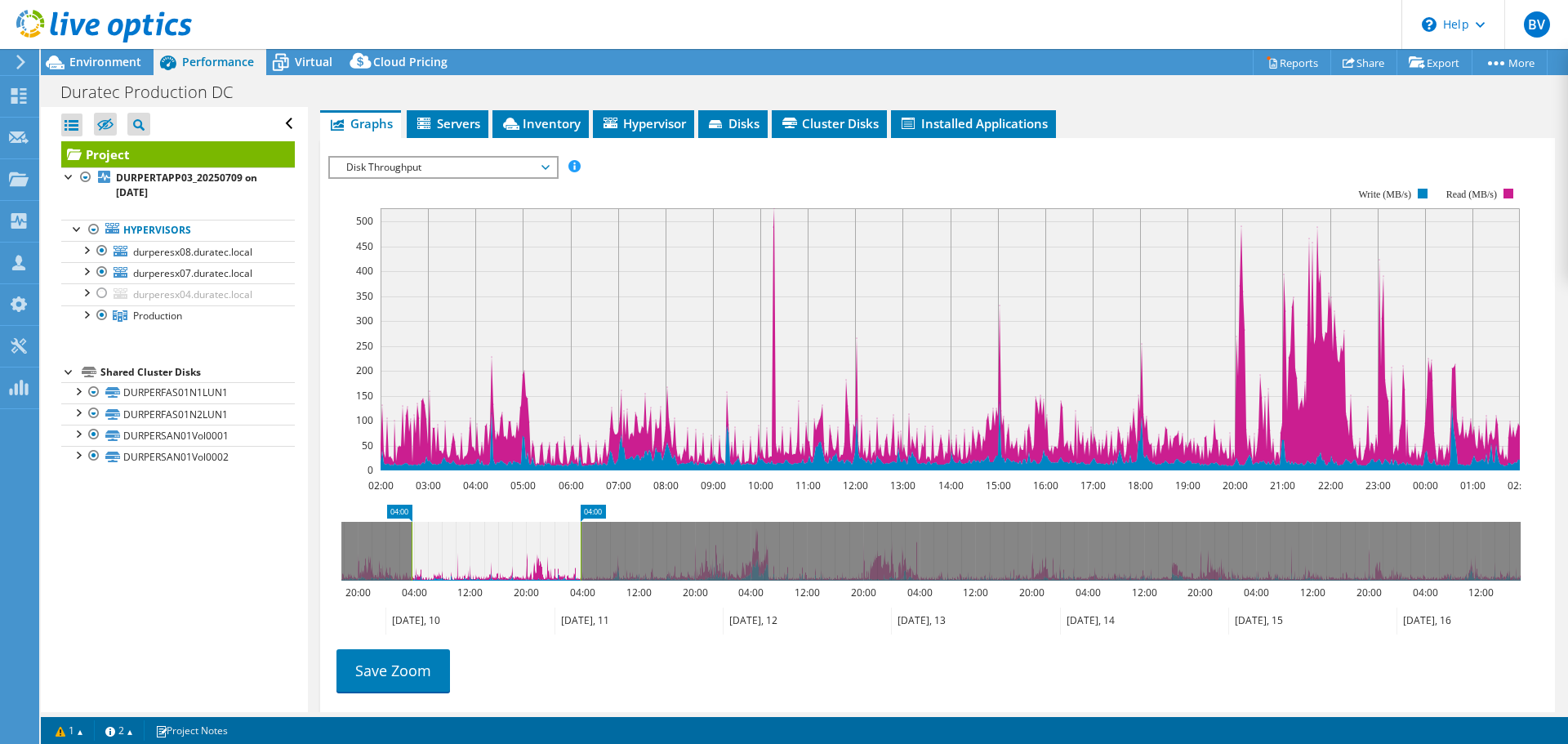
drag, startPoint x: 471, startPoint y: 519, endPoint x: 484, endPoint y: 518, distance: 13.0
click at [484, 522] on icon at bounding box center [495, 551] width 169 height 58
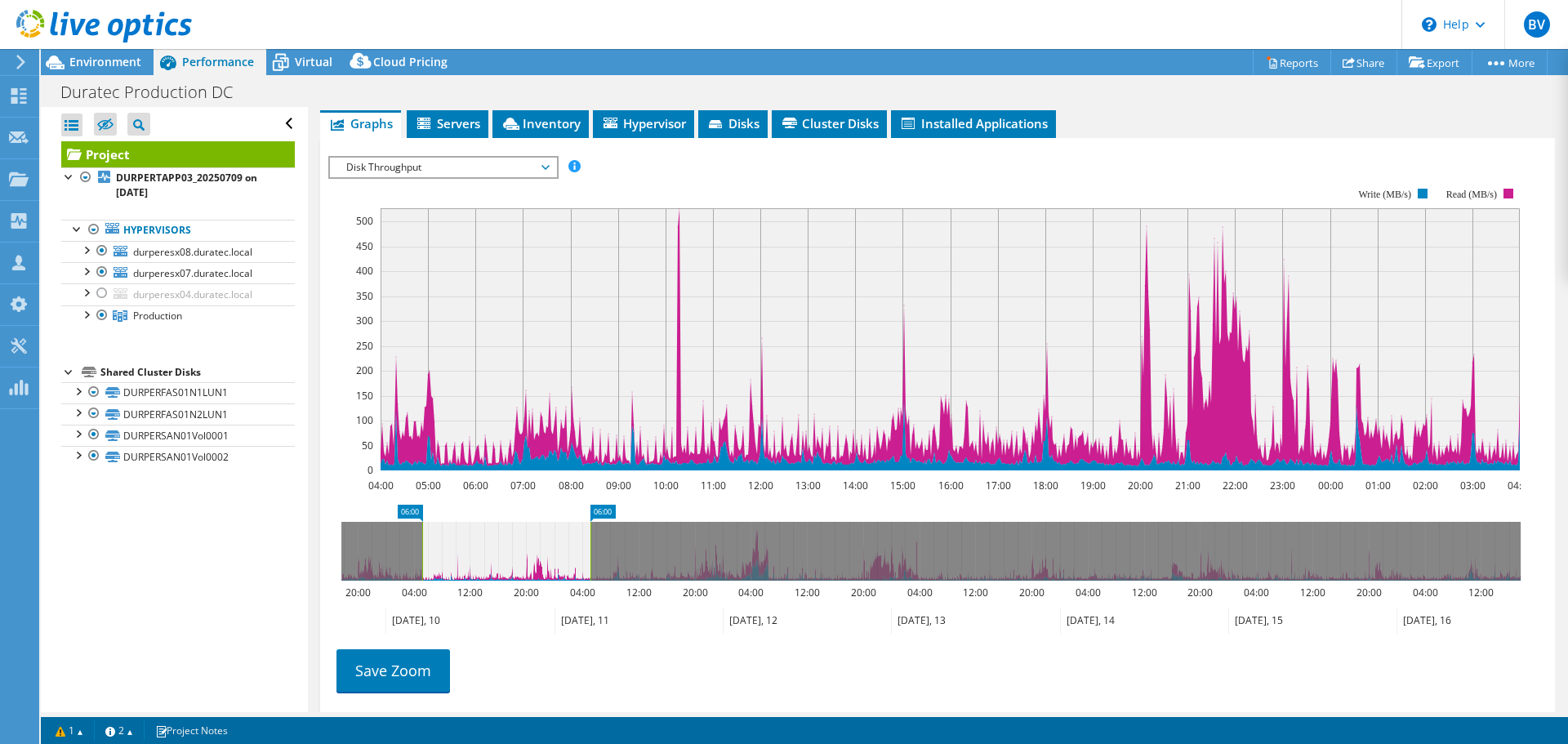
click at [492, 522] on icon at bounding box center [506, 551] width 168 height 58
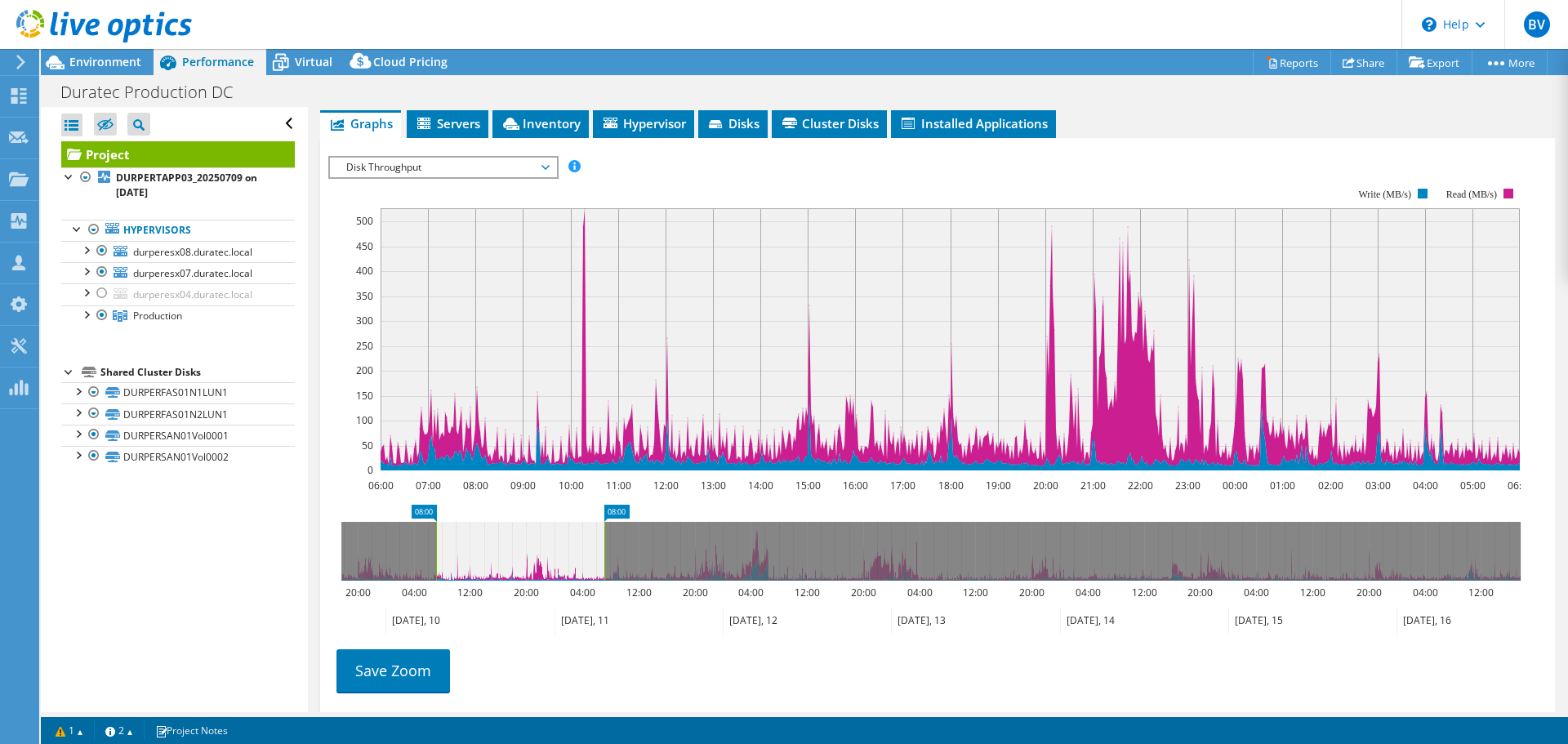
drag, startPoint x: 492, startPoint y: 518, endPoint x: 500, endPoint y: 518, distance: 8.0
click at [500, 522] on icon at bounding box center [520, 551] width 168 height 58
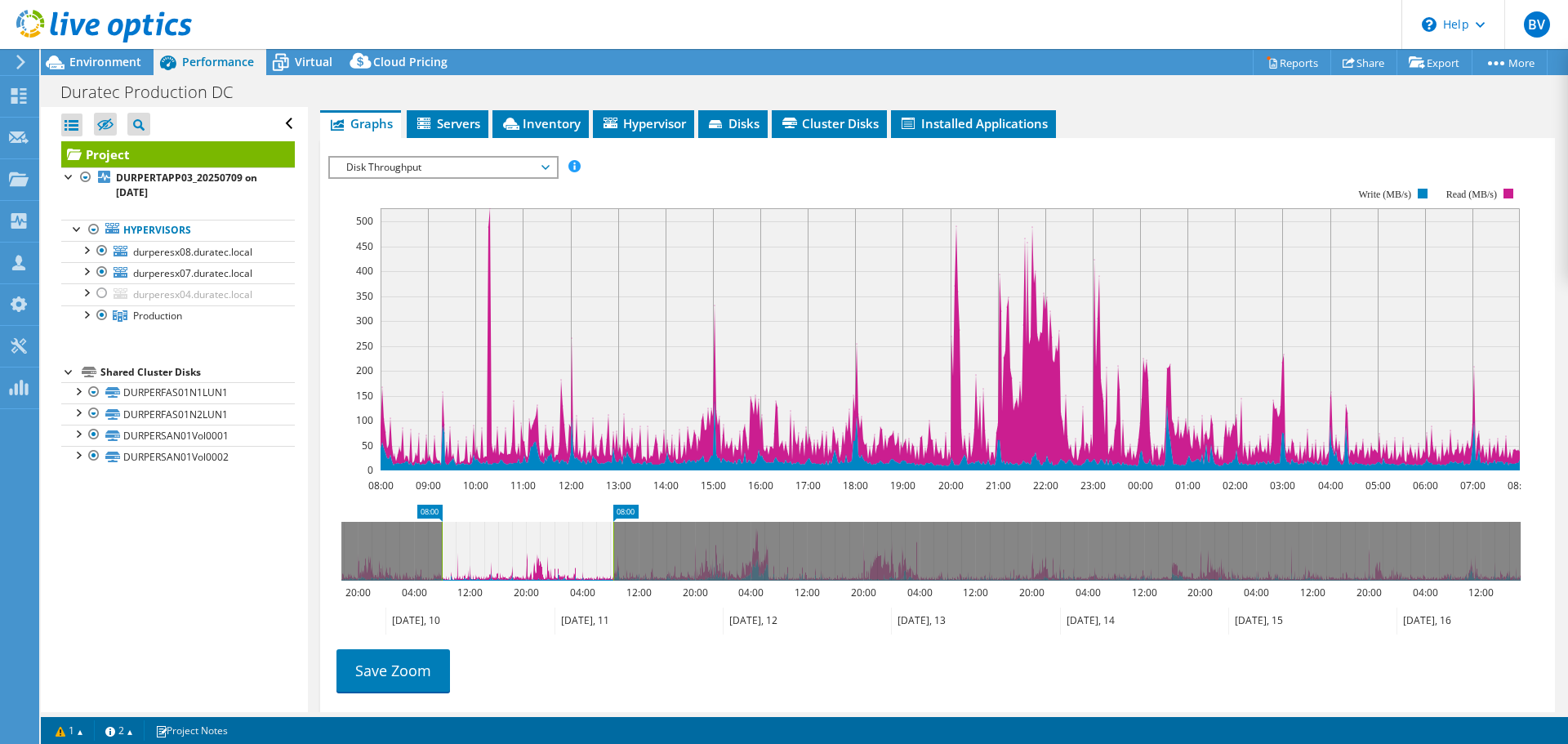
click at [614, 522] on rect at bounding box center [613, 551] width 6 height 58
click at [712, 674] on div "IOPS Disk Throughput IO Size Latency Queue Depth CPU Percentage Memory Page Fau…" at bounding box center [937, 434] width 1219 height 558
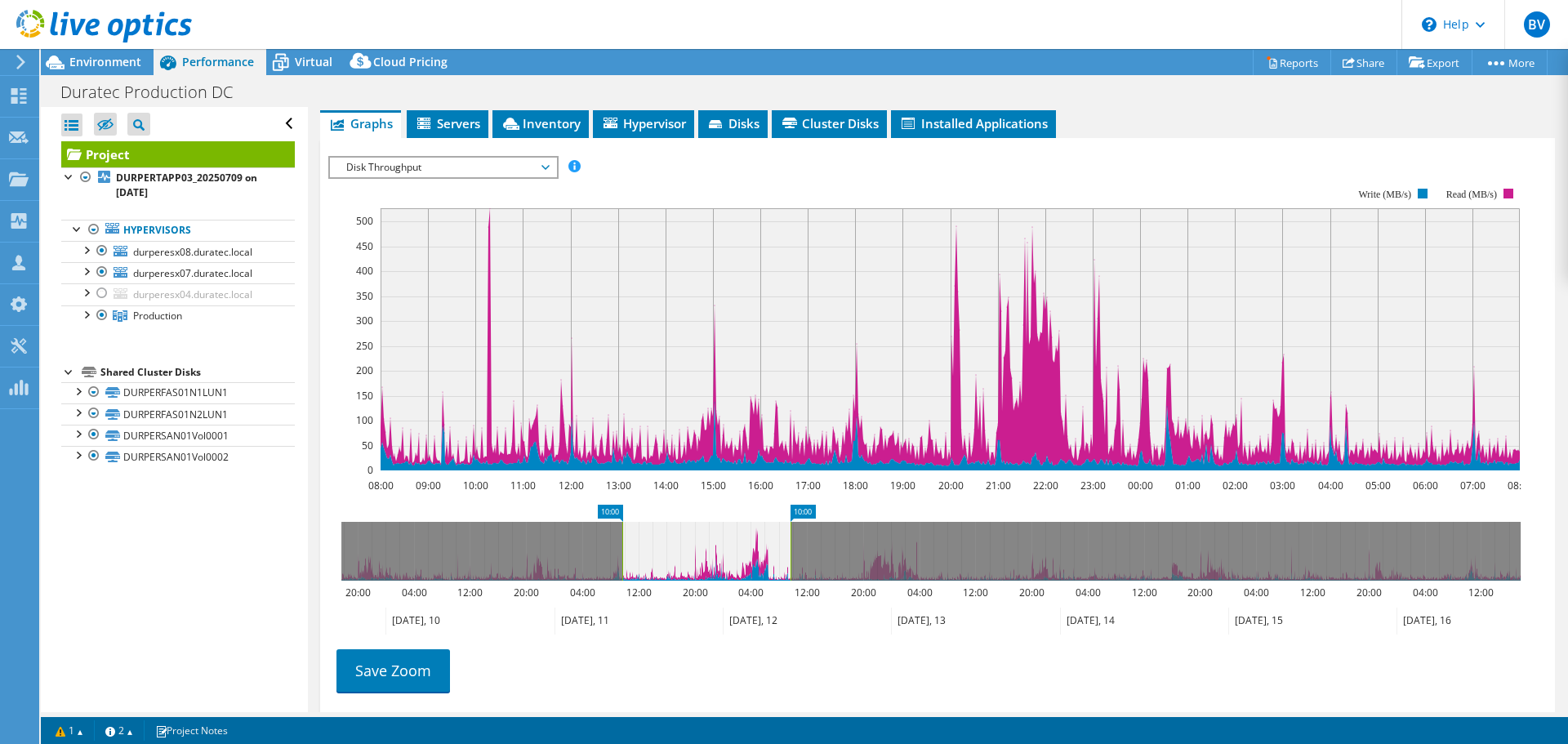
drag, startPoint x: 536, startPoint y: 506, endPoint x: 716, endPoint y: 507, distance: 180.0
click at [716, 522] on icon at bounding box center [707, 551] width 168 height 58
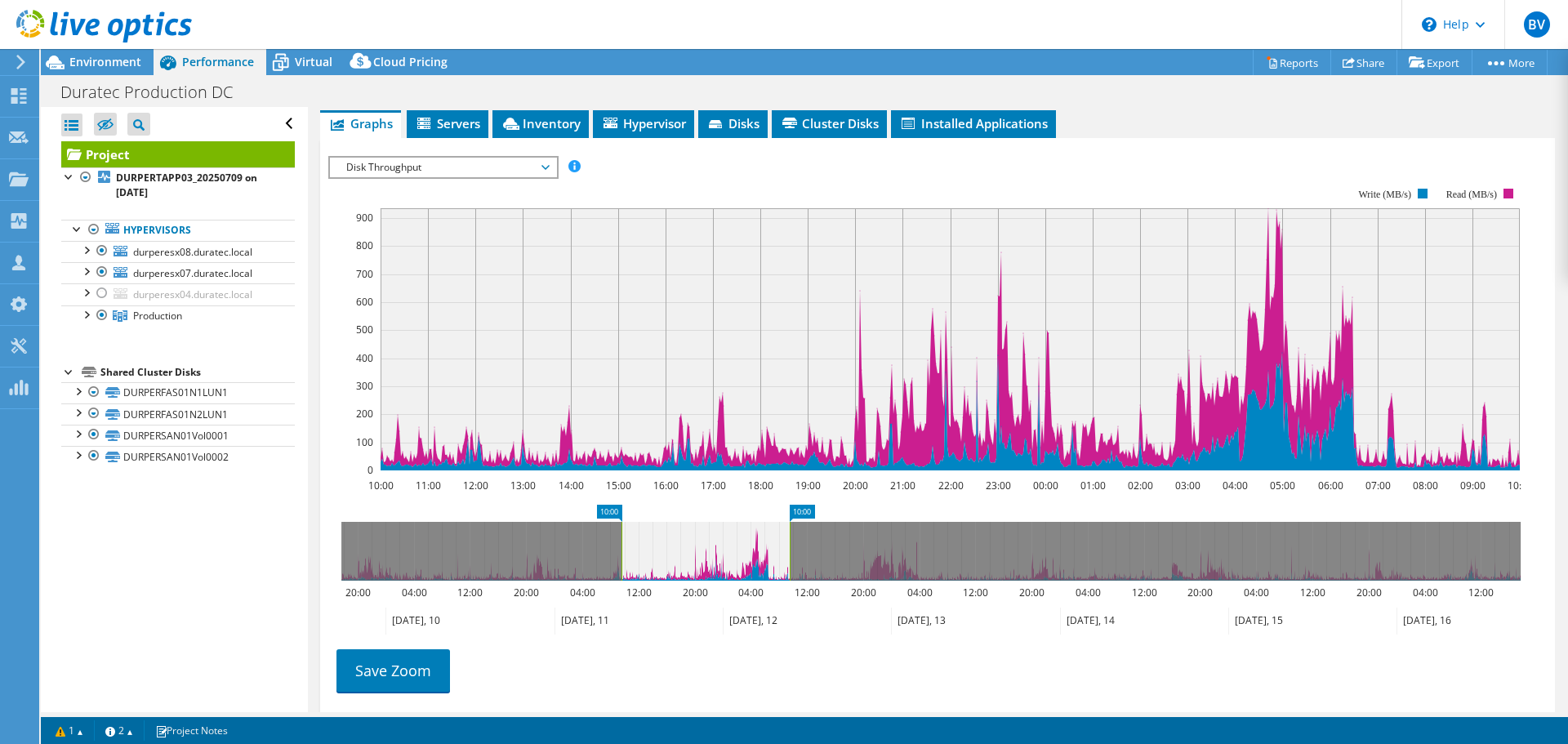
click at [709, 522] on icon at bounding box center [706, 551] width 168 height 58
drag, startPoint x: 709, startPoint y: 506, endPoint x: 700, endPoint y: 504, distance: 9.2
click at [700, 522] on icon at bounding box center [700, 551] width 168 height 58
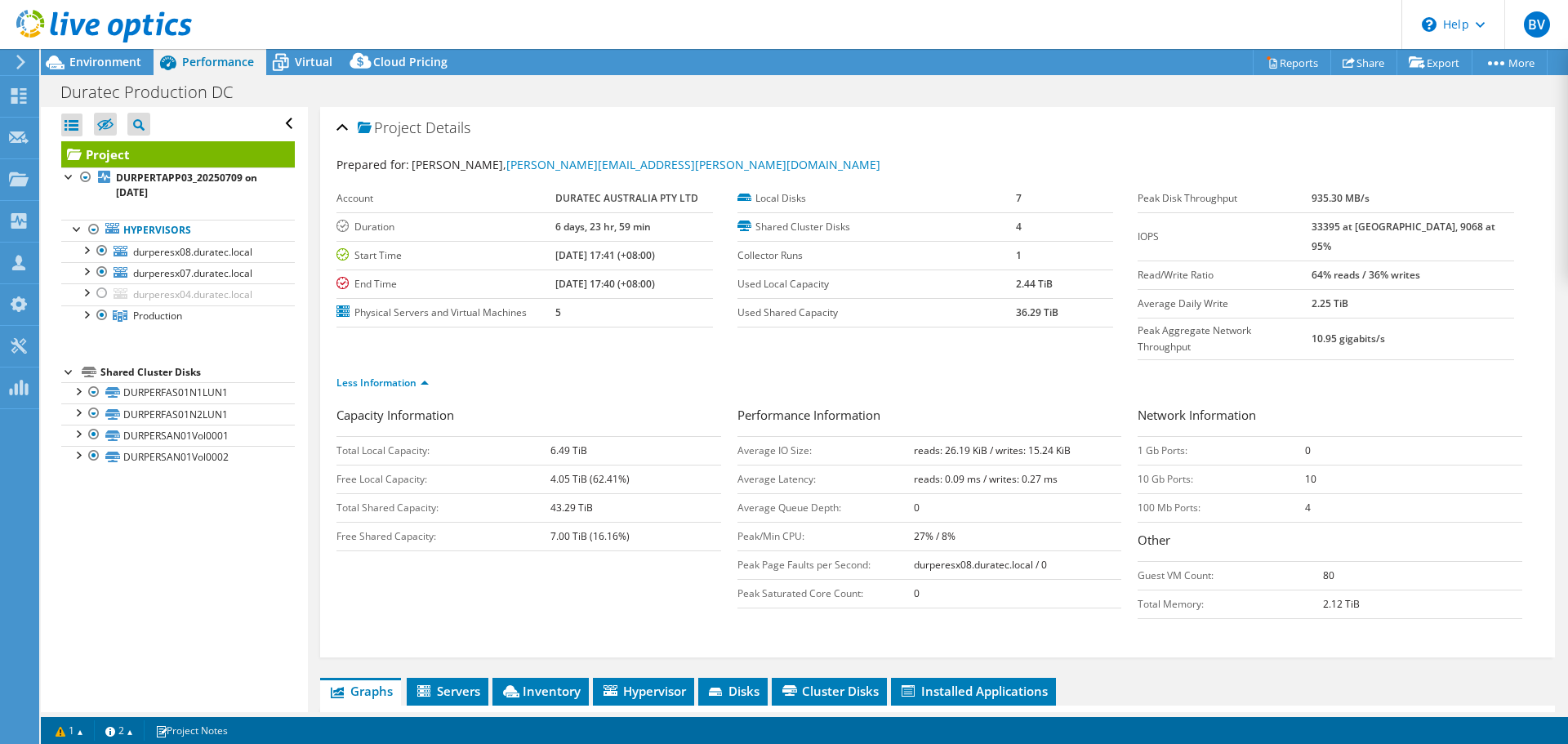
select select "USD"
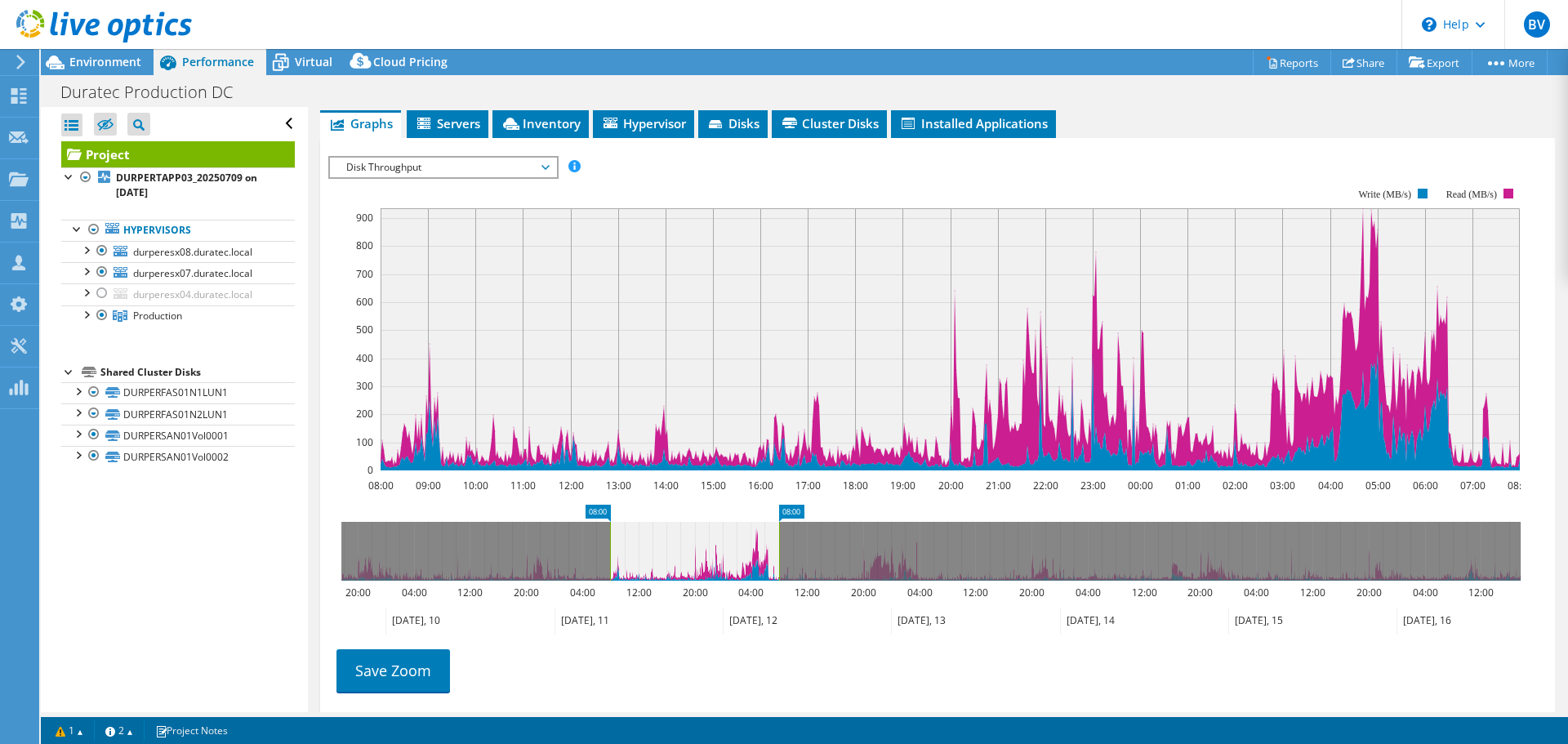
click at [512, 157] on span "Disk Throughput" at bounding box center [442, 167] width 210 height 19
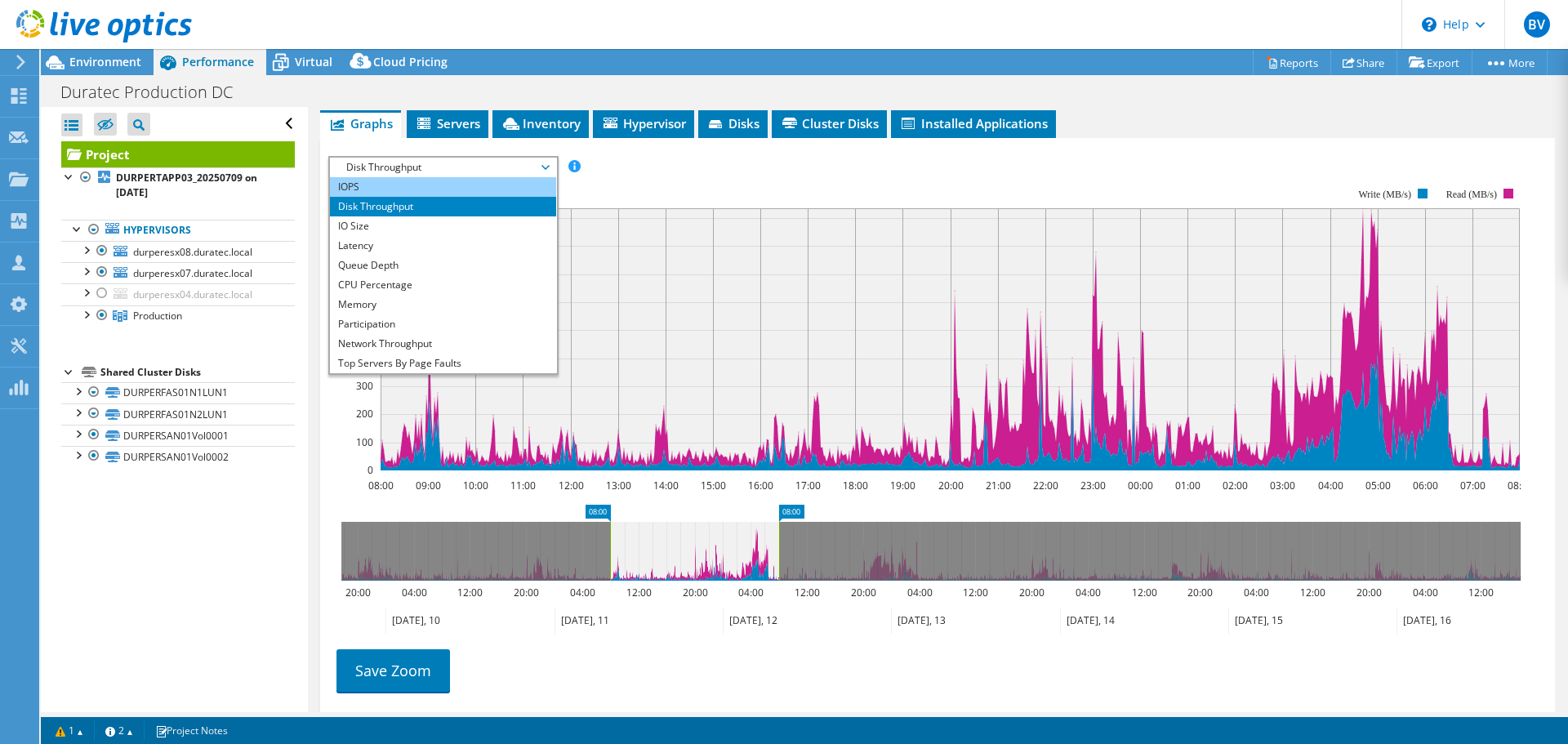
click at [371, 177] on li "IOPS" at bounding box center [443, 187] width 226 height 19
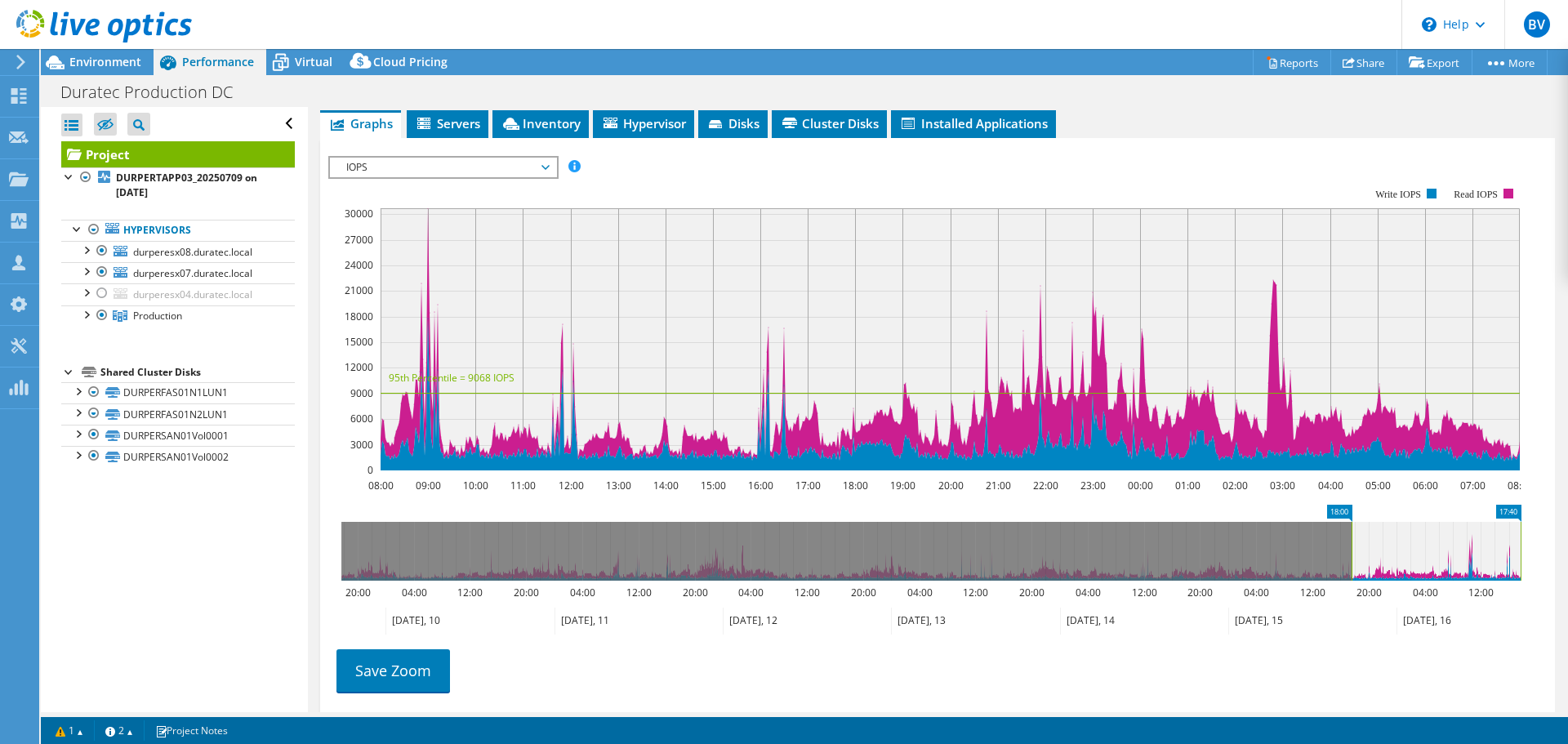
drag, startPoint x: 713, startPoint y: 517, endPoint x: 1517, endPoint y: 538, distance: 804.3
click at [1517, 538] on icon at bounding box center [1435, 551] width 169 height 58
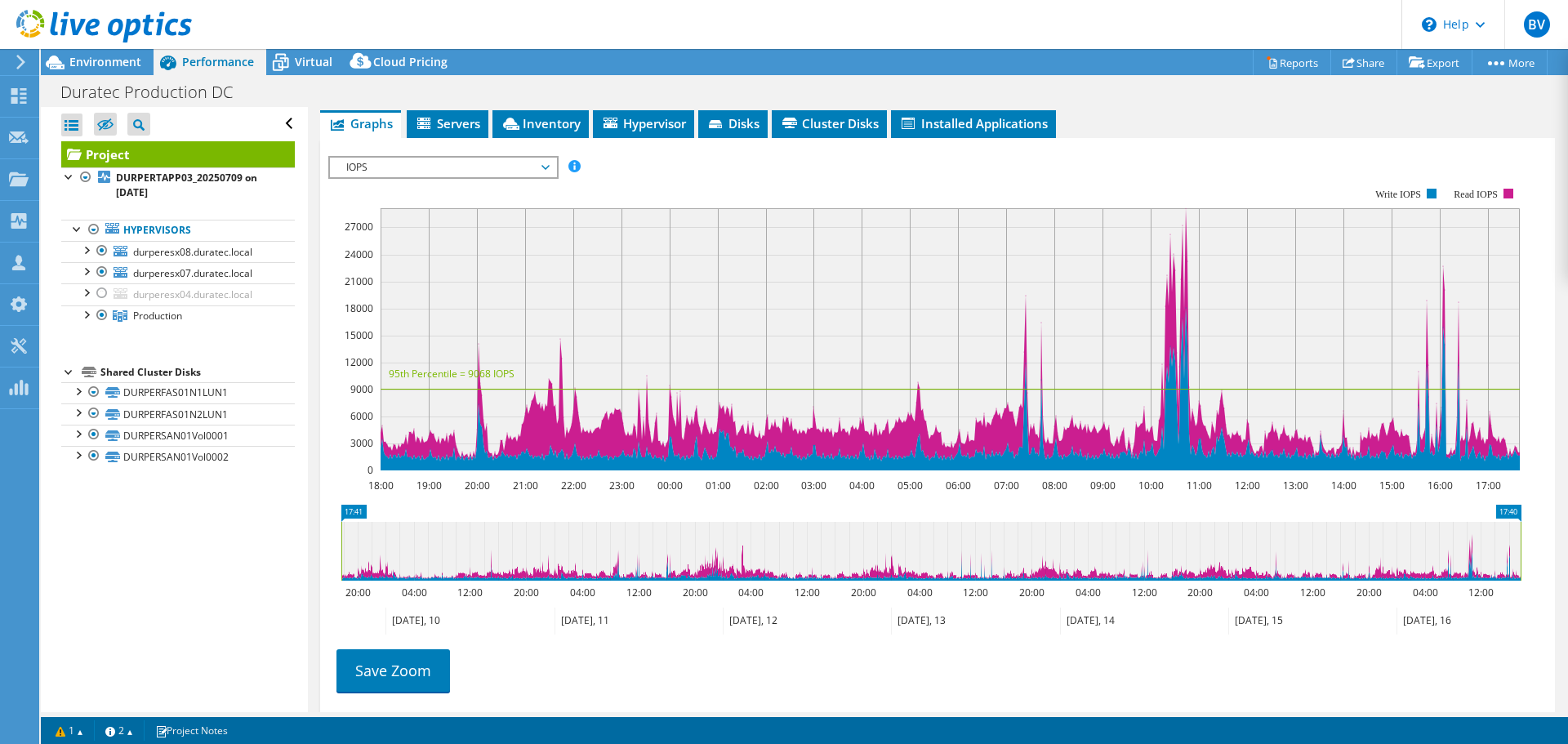
drag, startPoint x: 1355, startPoint y: 521, endPoint x: 614, endPoint y: 570, distance: 742.6
click at [237, 552] on div "Open All Close All Hide Excluded Nodes Project Tree Filter" at bounding box center [804, 410] width 1527 height 605
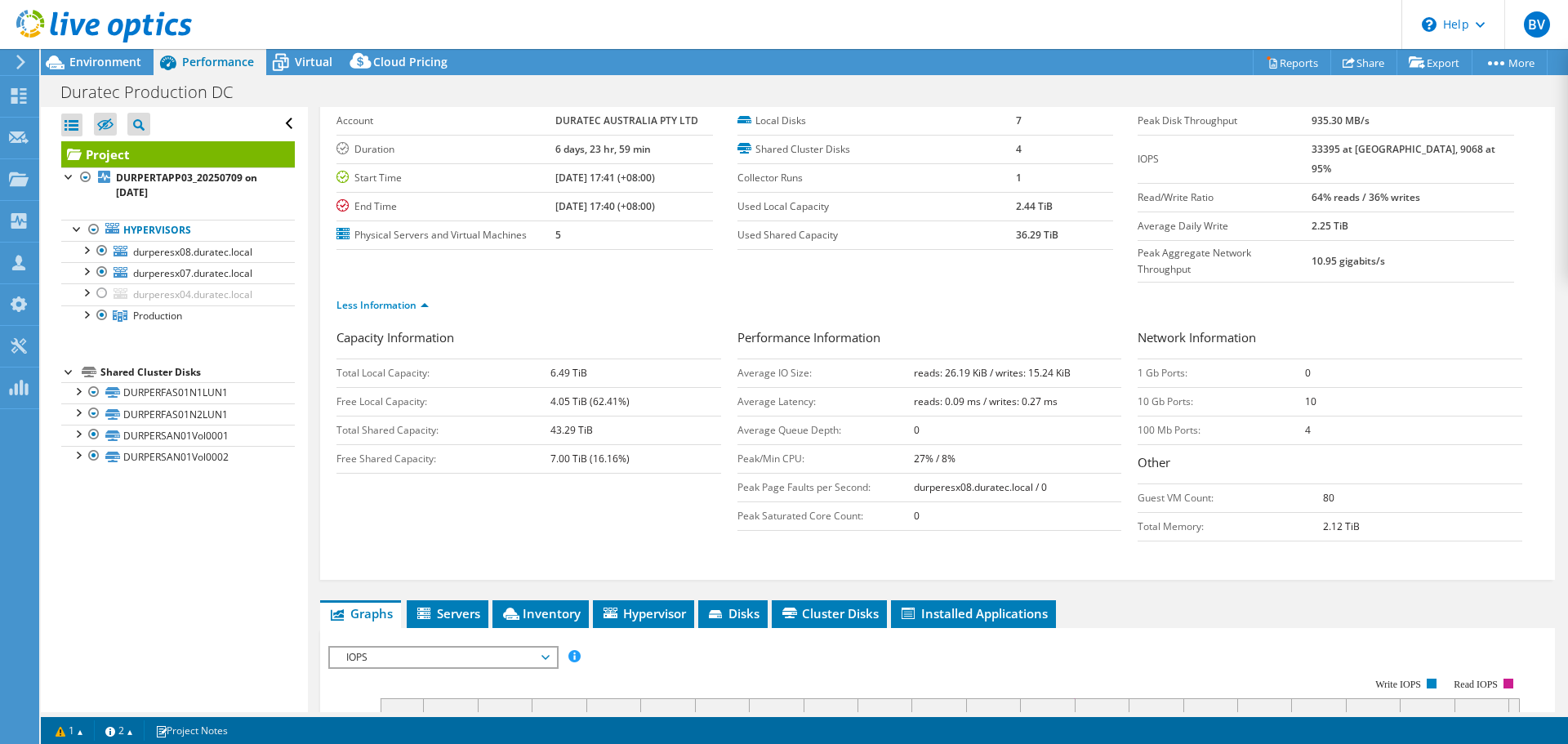
scroll to position [0, 0]
